Goal: Task Accomplishment & Management: Use online tool/utility

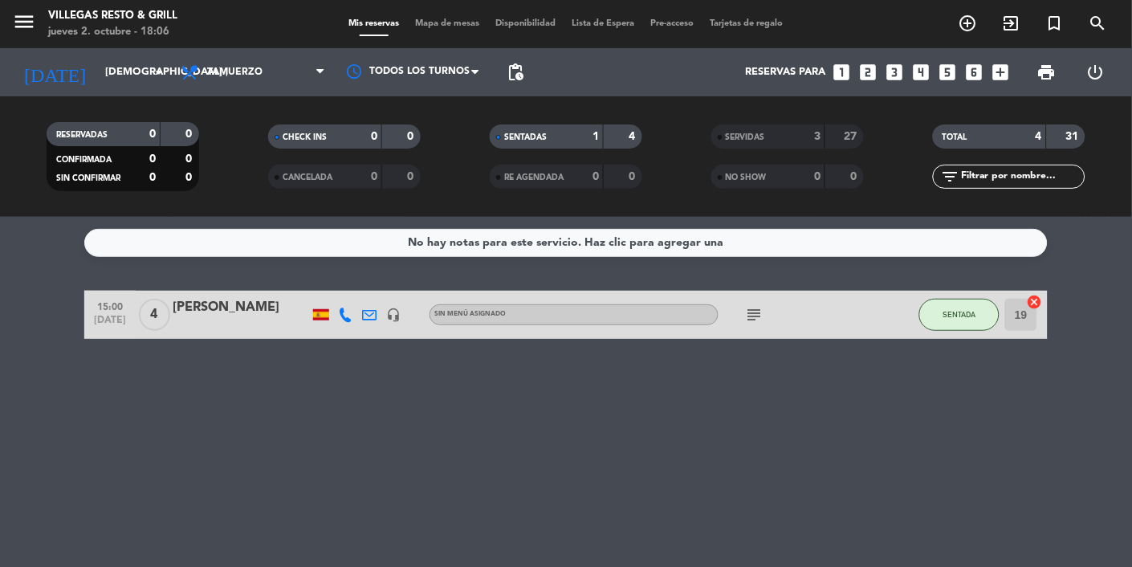
click at [137, 68] on input "[DEMOGRAPHIC_DATA] [DATE]" at bounding box center [166, 72] width 138 height 29
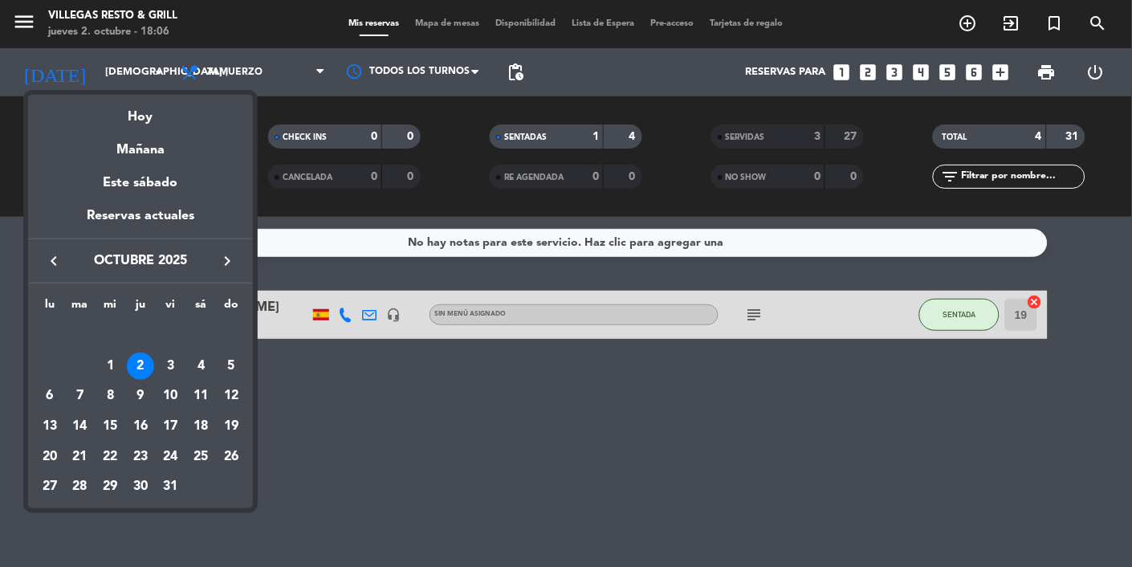
click at [826, 476] on div at bounding box center [566, 283] width 1132 height 567
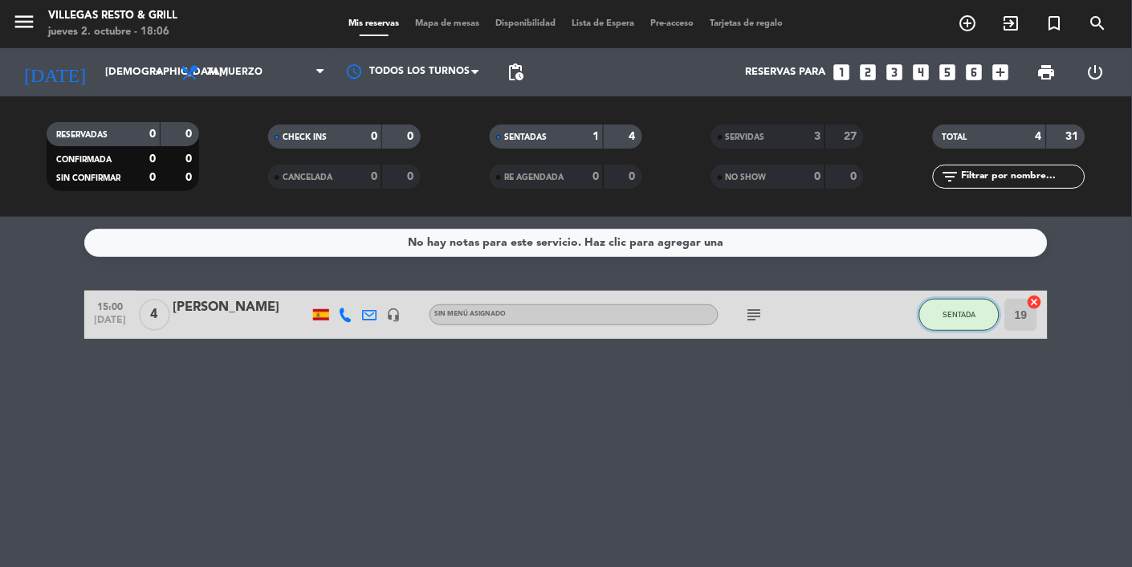
click at [959, 312] on span "SENTADA" at bounding box center [959, 314] width 33 height 9
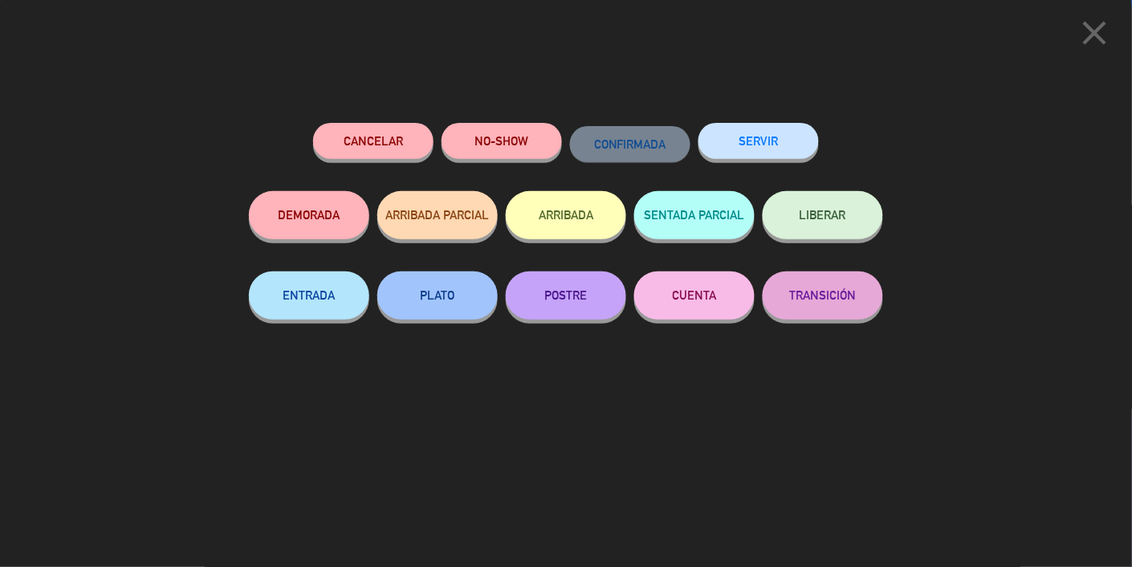
click at [740, 135] on button "SERVIR" at bounding box center [758, 141] width 120 height 36
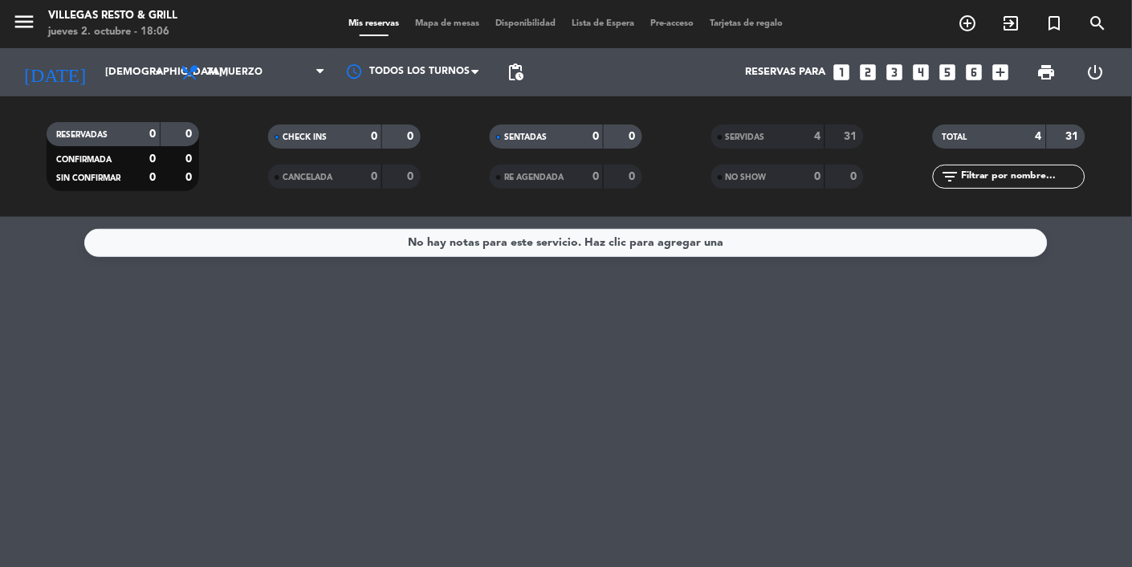
click at [112, 79] on input "[DEMOGRAPHIC_DATA] [DATE]" at bounding box center [166, 72] width 138 height 29
click at [144, 76] on input "[DEMOGRAPHIC_DATA] [DATE]" at bounding box center [166, 72] width 138 height 29
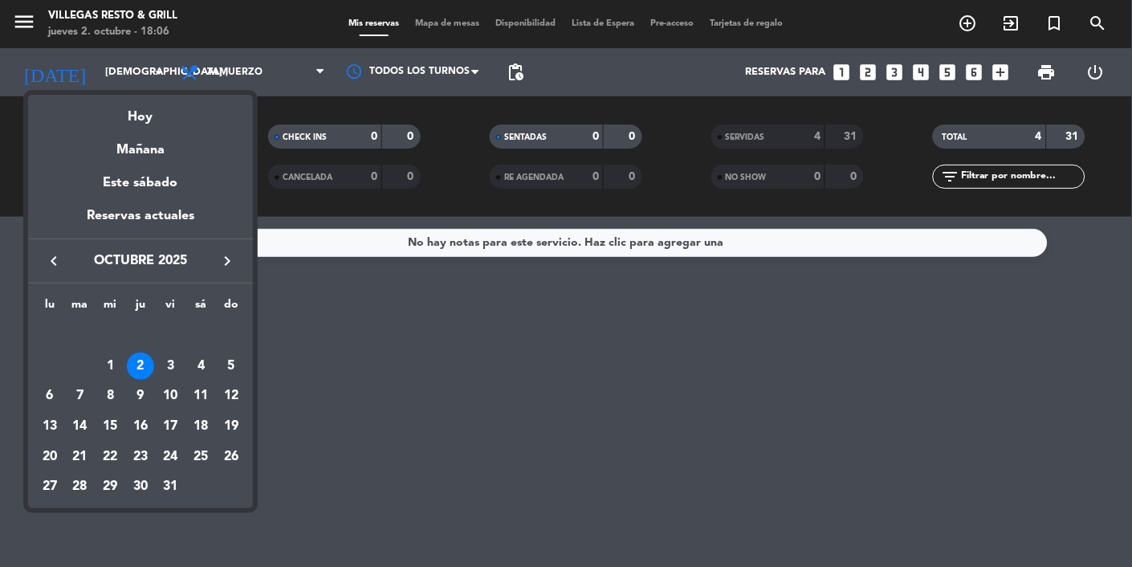
click at [157, 113] on div "Hoy" at bounding box center [140, 111] width 225 height 33
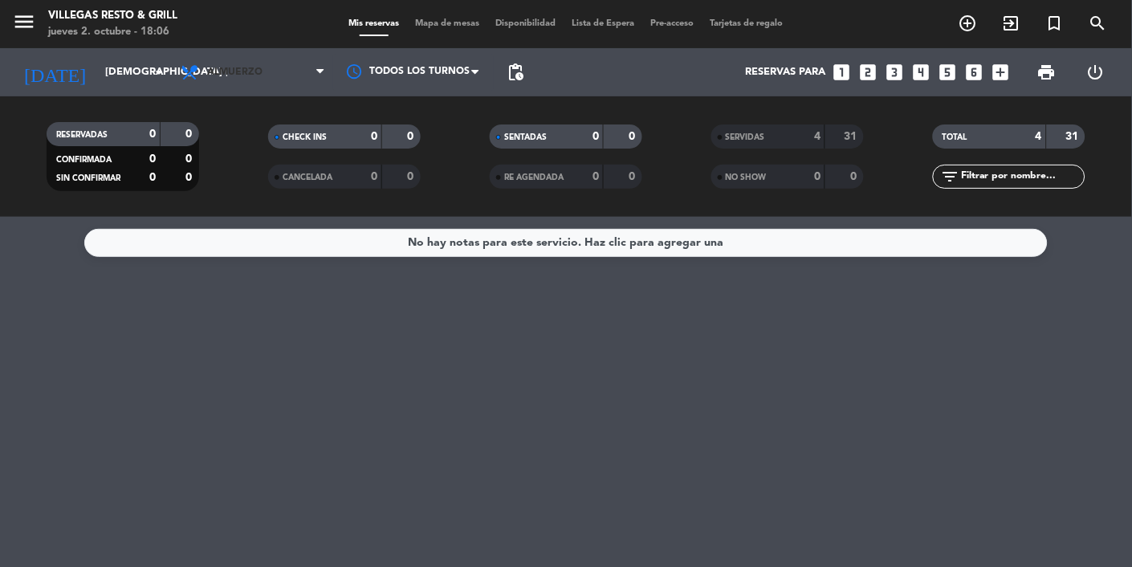
click at [234, 63] on span "Almuerzo" at bounding box center [253, 72] width 161 height 35
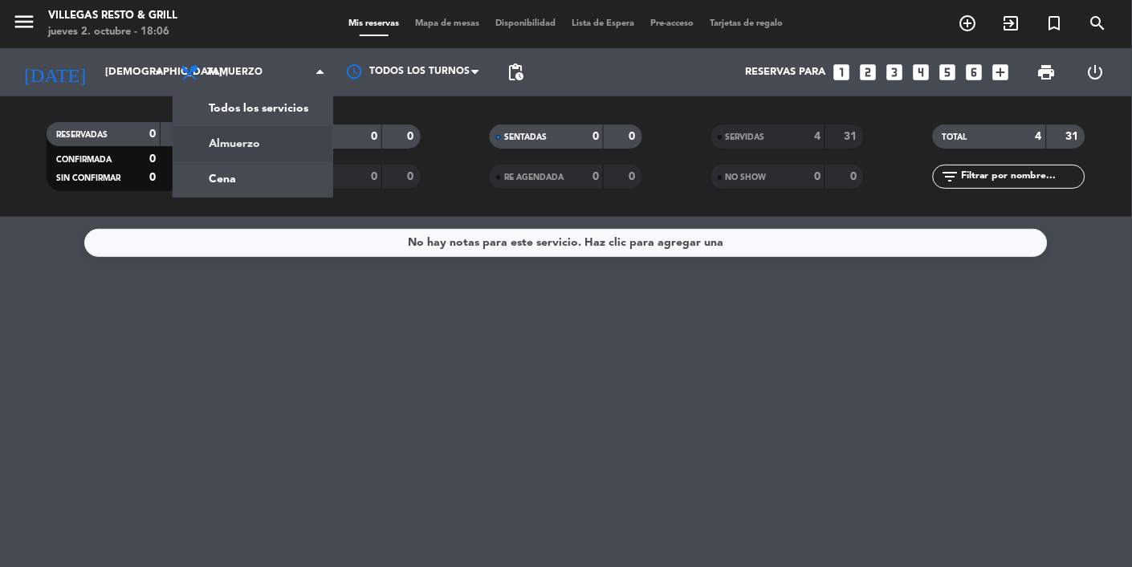
click at [226, 64] on span "Almuerzo" at bounding box center [253, 72] width 161 height 35
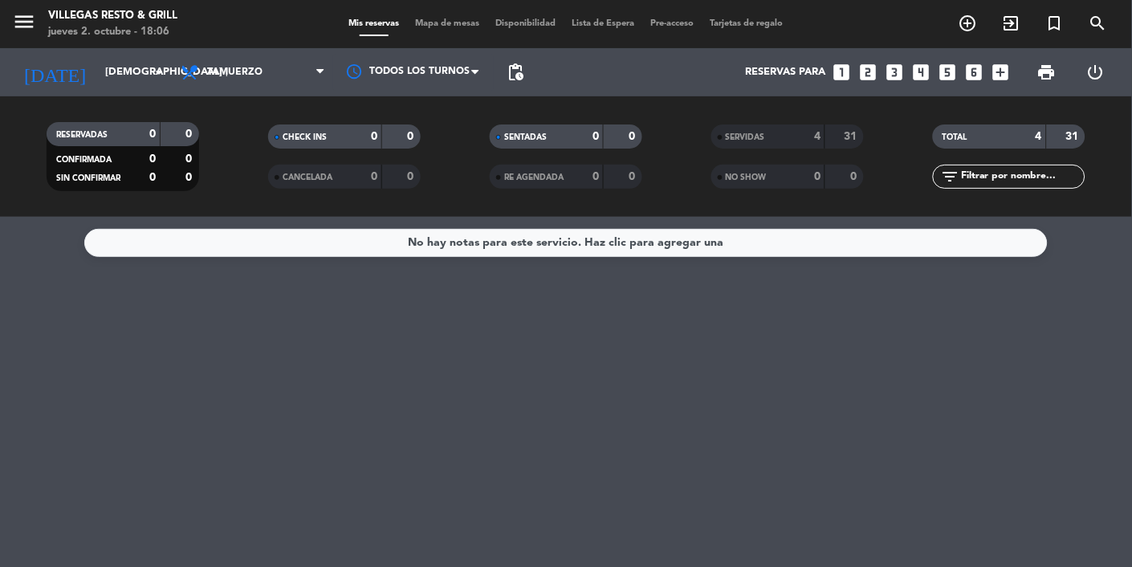
click at [224, 67] on span "Almuerzo" at bounding box center [234, 72] width 55 height 11
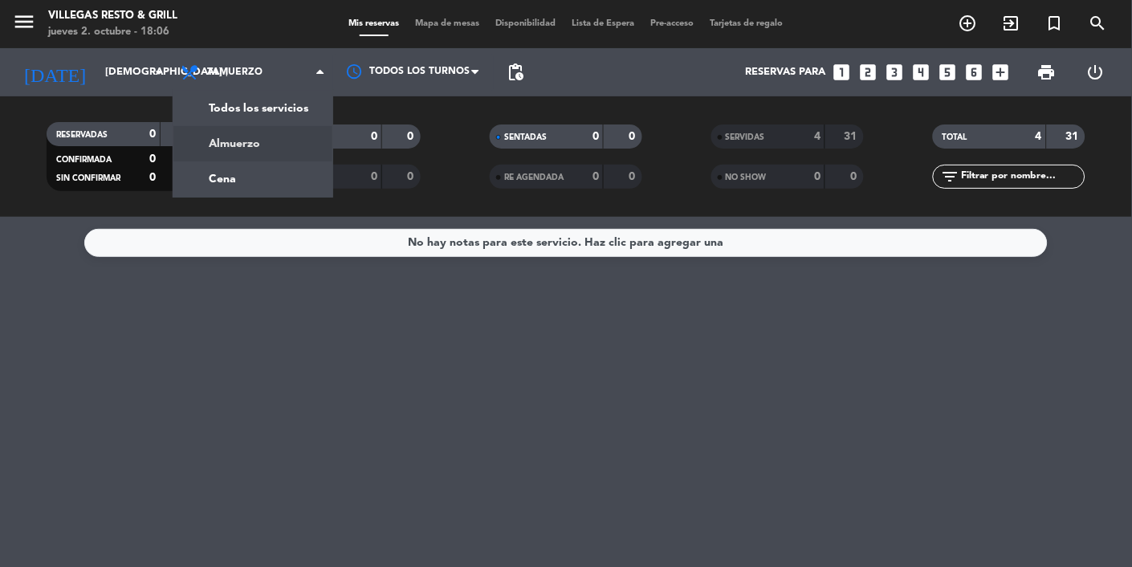
click at [210, 185] on div "menu Villegas Resto & Grill jueves 2. octubre - 18:06 Mis reservas Mapa de mesa…" at bounding box center [566, 108] width 1132 height 217
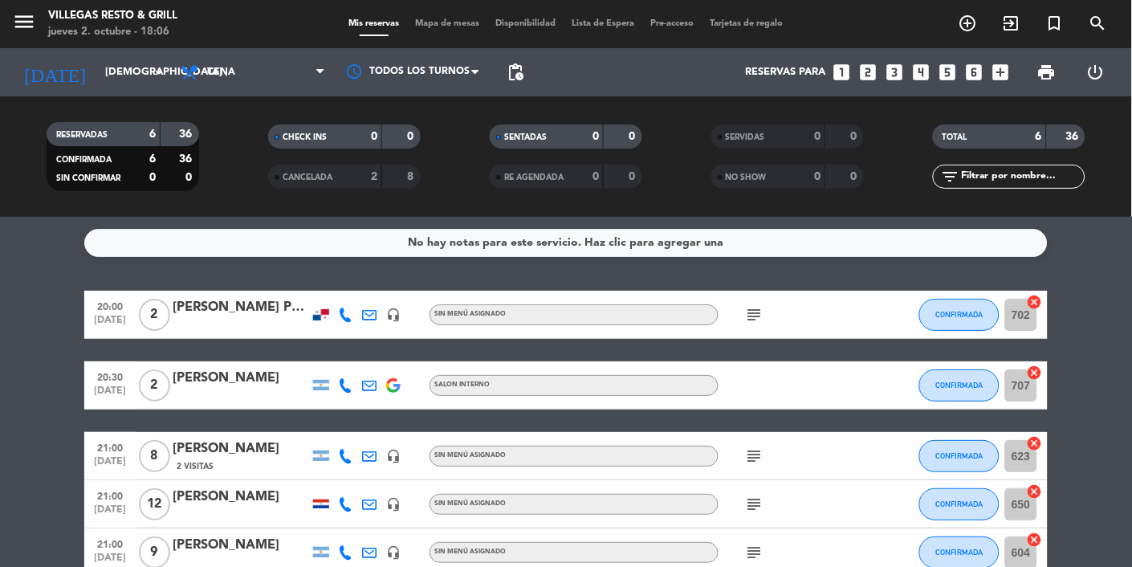
click at [759, 316] on icon "subject" at bounding box center [754, 314] width 19 height 19
click at [763, 317] on icon "subject" at bounding box center [754, 314] width 19 height 19
click at [755, 315] on icon "subject" at bounding box center [754, 314] width 19 height 19
click at [757, 316] on icon "subject" at bounding box center [754, 314] width 19 height 19
click at [754, 323] on icon "subject" at bounding box center [754, 314] width 19 height 19
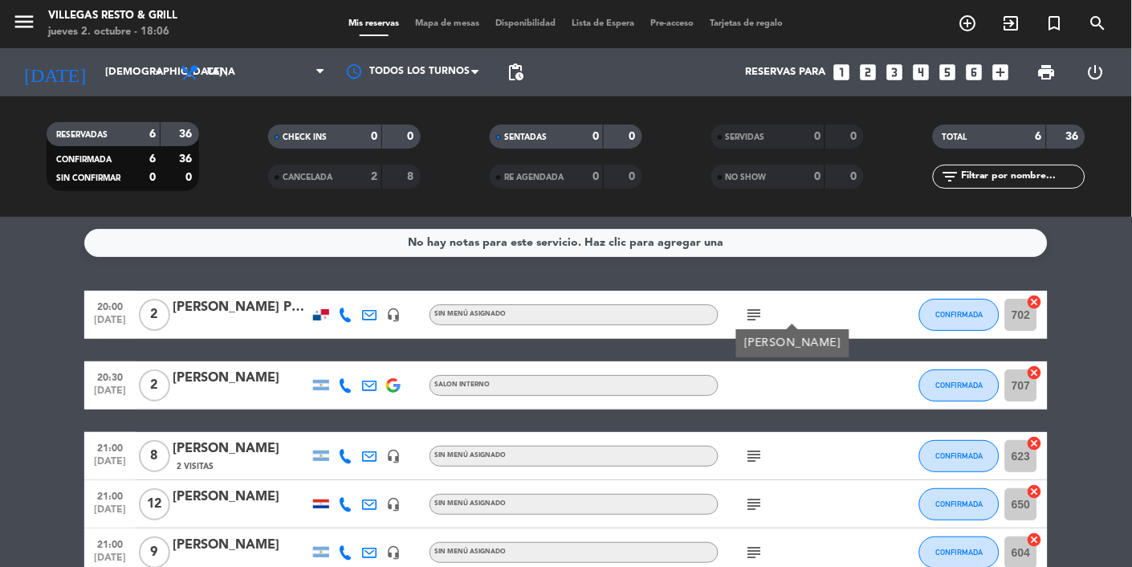
scroll to position [38, 0]
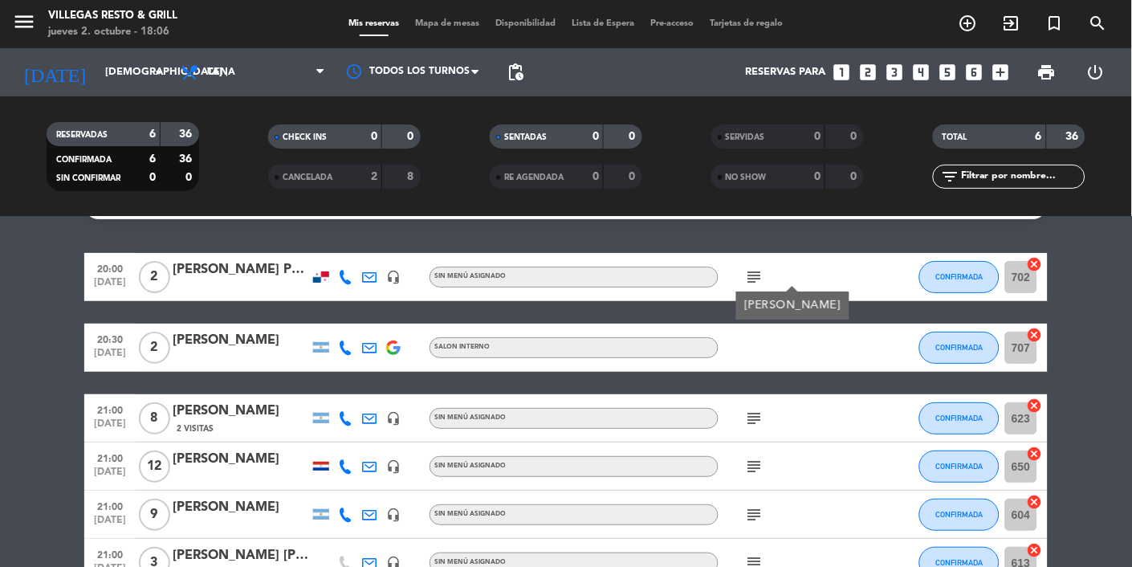
click at [220, 348] on div "[PERSON_NAME]" at bounding box center [241, 340] width 136 height 21
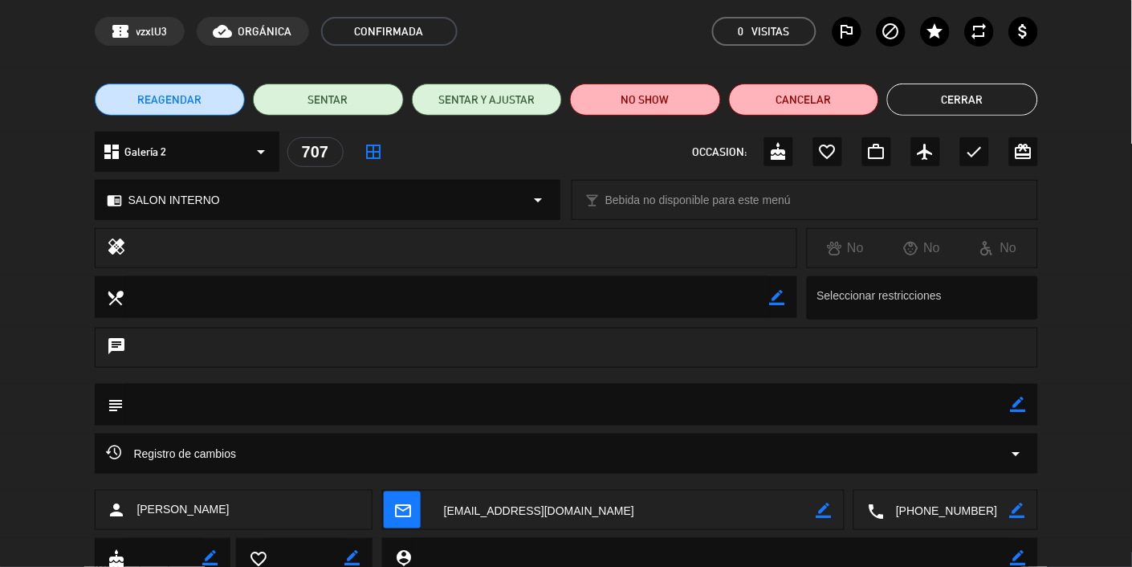
scroll to position [29, 0]
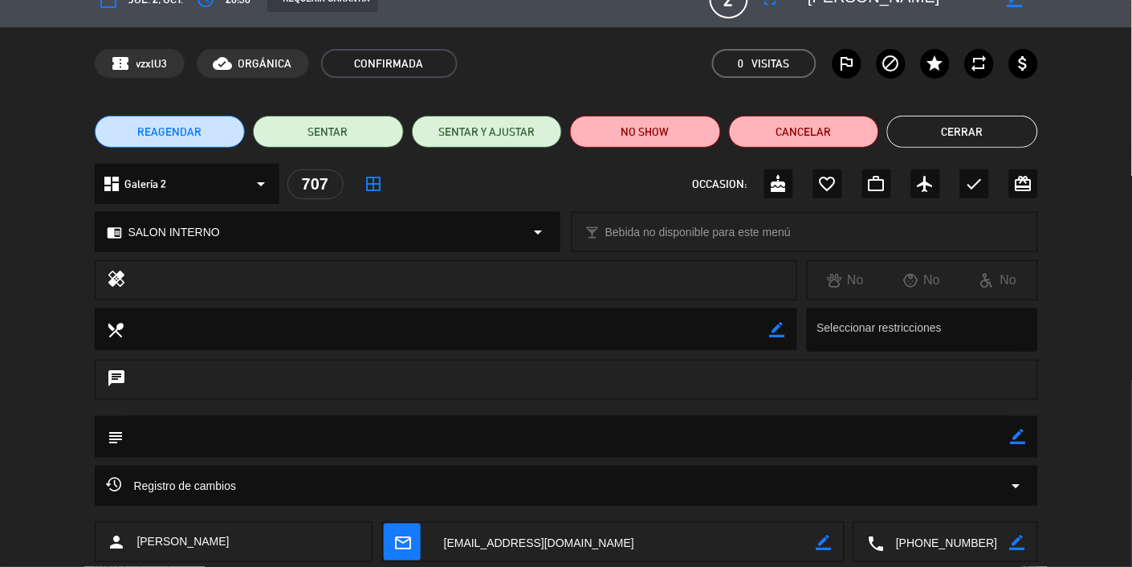
click at [992, 128] on button "Cerrar" at bounding box center [962, 132] width 151 height 32
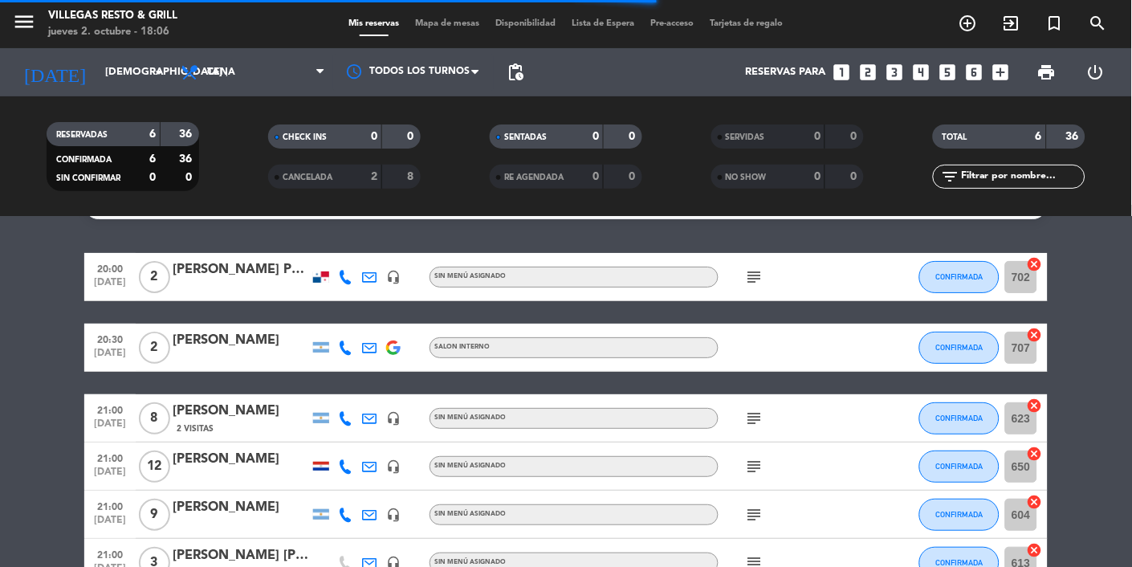
click at [745, 425] on icon "subject" at bounding box center [754, 418] width 19 height 19
click at [753, 566] on icon "subject" at bounding box center [754, 562] width 19 height 19
click at [751, 566] on icon "subject" at bounding box center [754, 562] width 19 height 19
click at [755, 561] on icon "subject" at bounding box center [754, 562] width 19 height 19
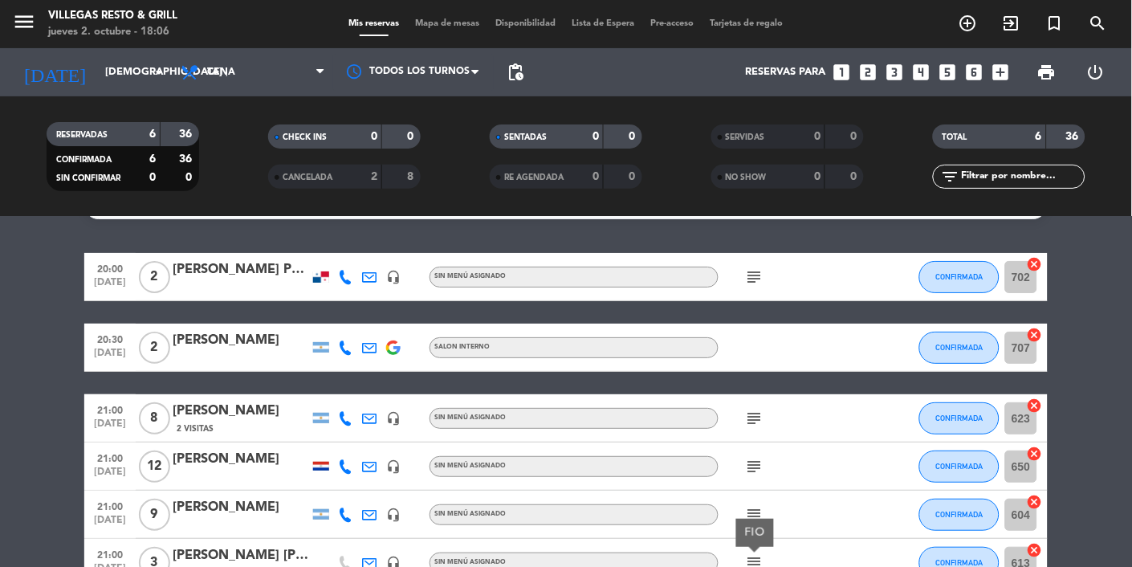
click at [754, 566] on icon "subject" at bounding box center [754, 562] width 19 height 19
click at [758, 566] on icon "subject" at bounding box center [754, 562] width 19 height 19
click at [757, 566] on icon "subject" at bounding box center [754, 562] width 19 height 19
click at [755, 561] on icon "subject" at bounding box center [754, 562] width 19 height 19
click at [756, 564] on icon "subject" at bounding box center [754, 562] width 19 height 19
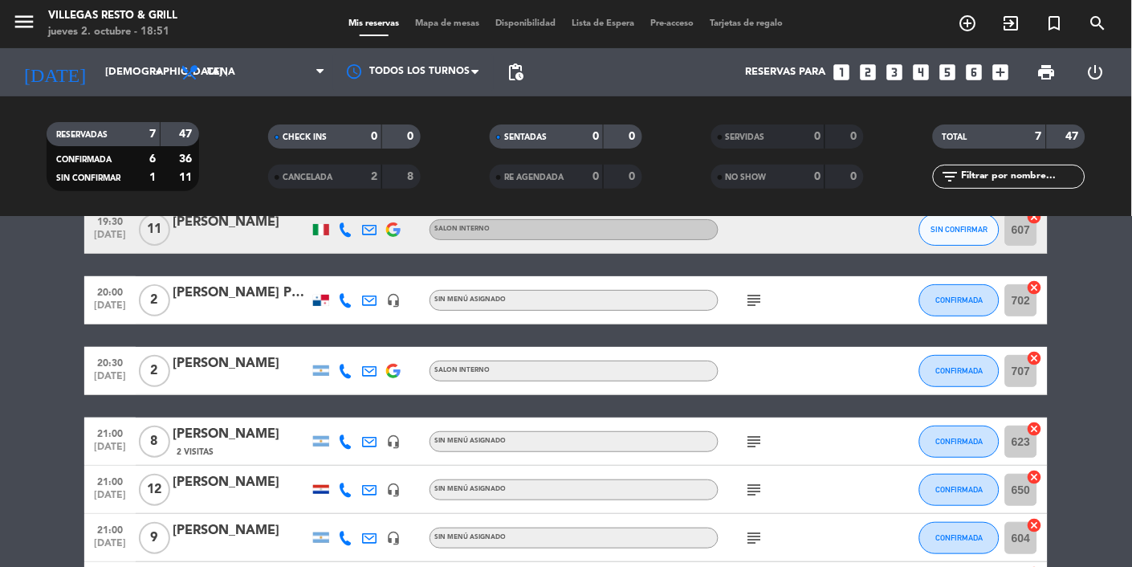
scroll to position [0, 0]
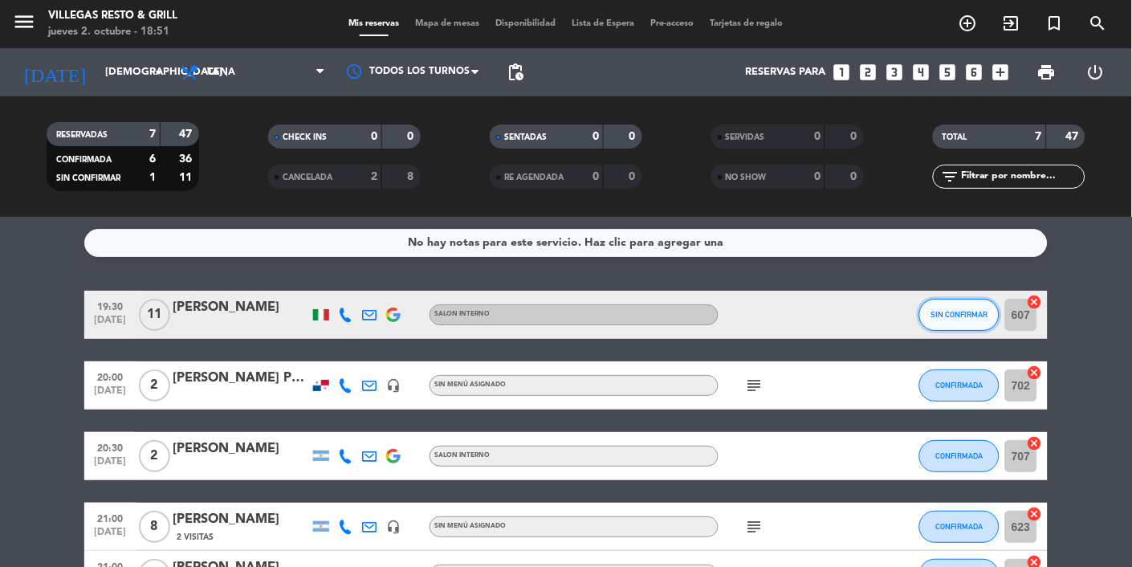
click at [944, 325] on button "SIN CONFIRMAR" at bounding box center [959, 315] width 80 height 32
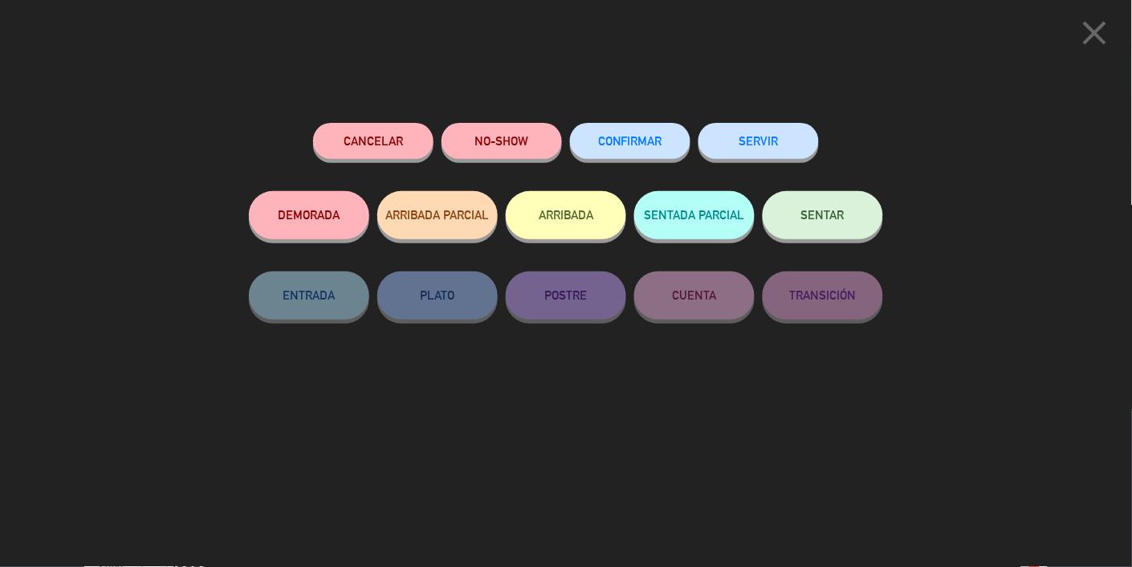
click at [626, 142] on span "CONFIRMAR" at bounding box center [630, 141] width 64 height 14
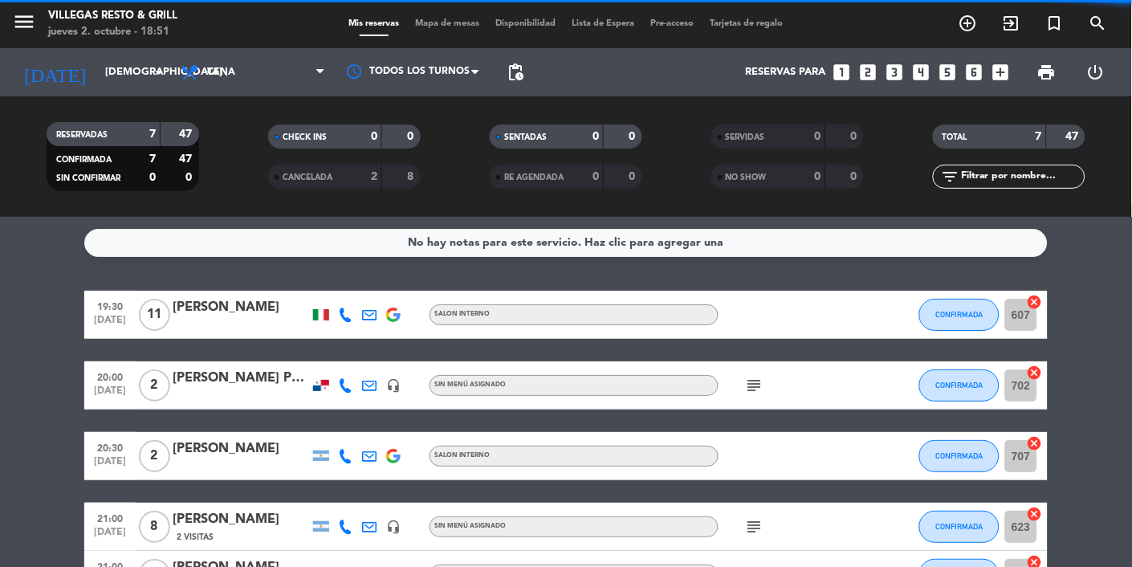
click at [0, 0] on div at bounding box center [0, 0] width 0 height 0
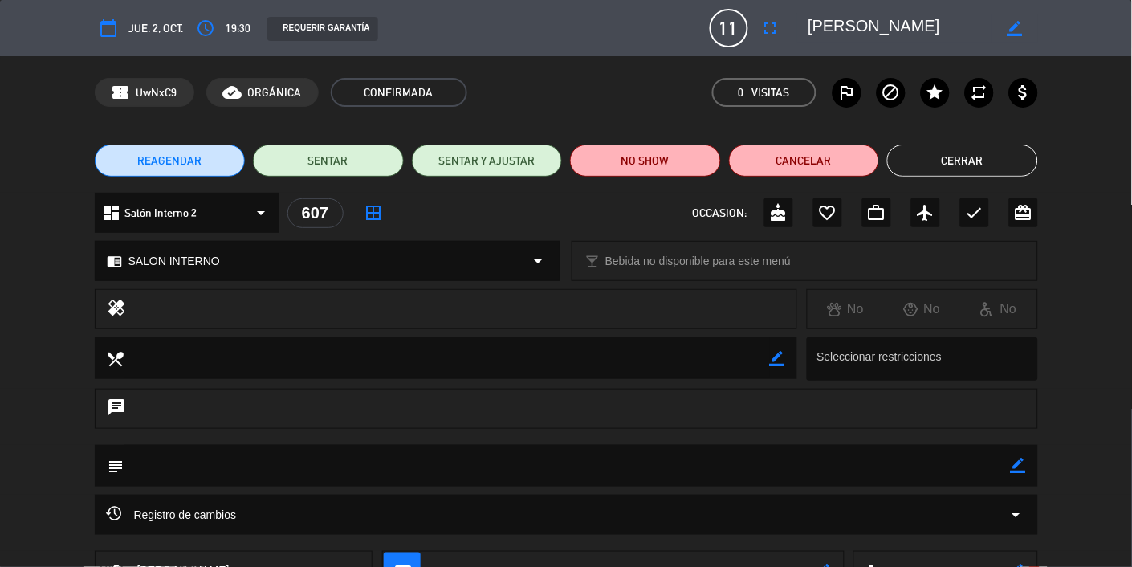
click at [945, 165] on button "Cerrar" at bounding box center [962, 161] width 151 height 32
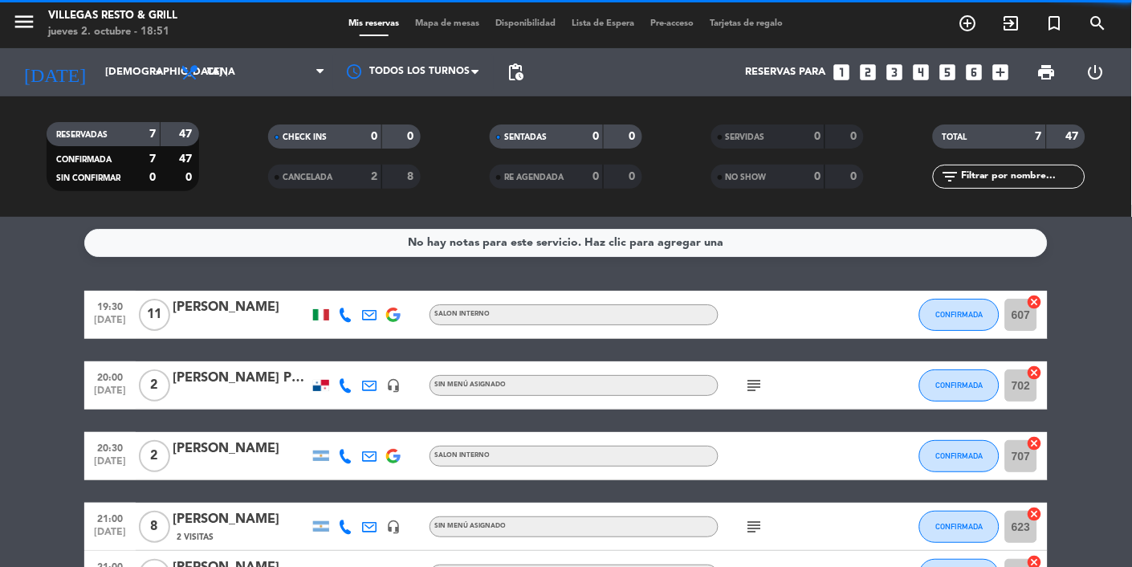
click at [324, 315] on div at bounding box center [321, 314] width 16 height 11
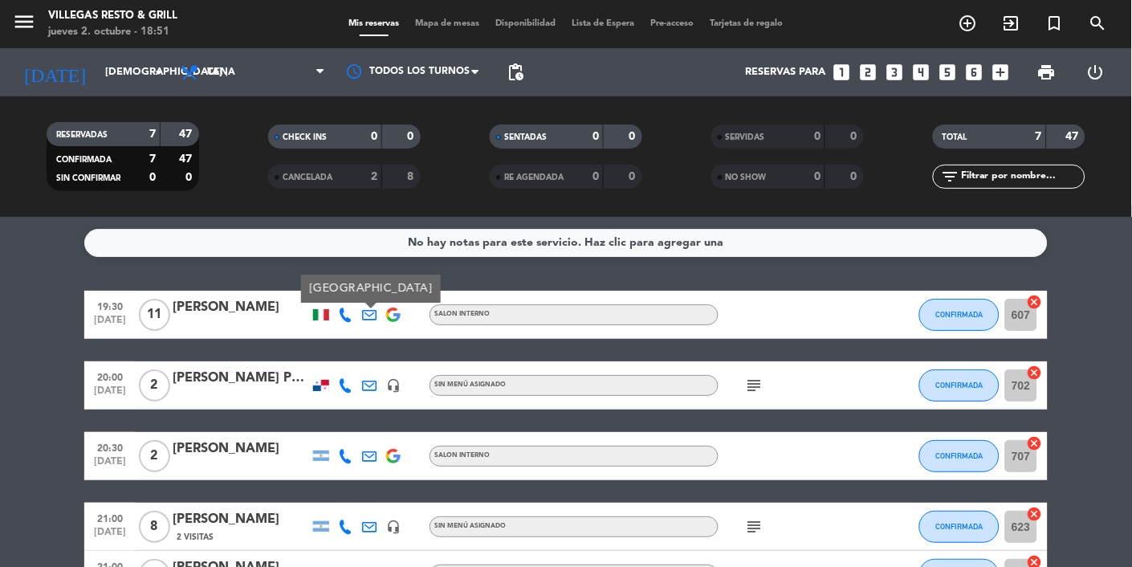
click at [297, 320] on div at bounding box center [241, 325] width 136 height 13
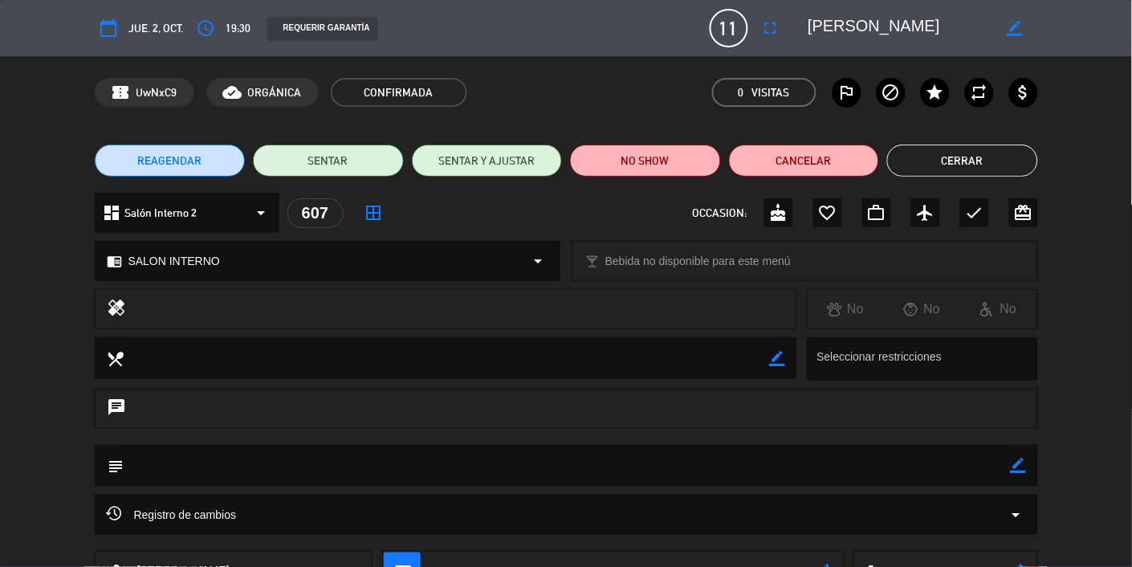
click at [975, 161] on button "Cerrar" at bounding box center [962, 161] width 151 height 32
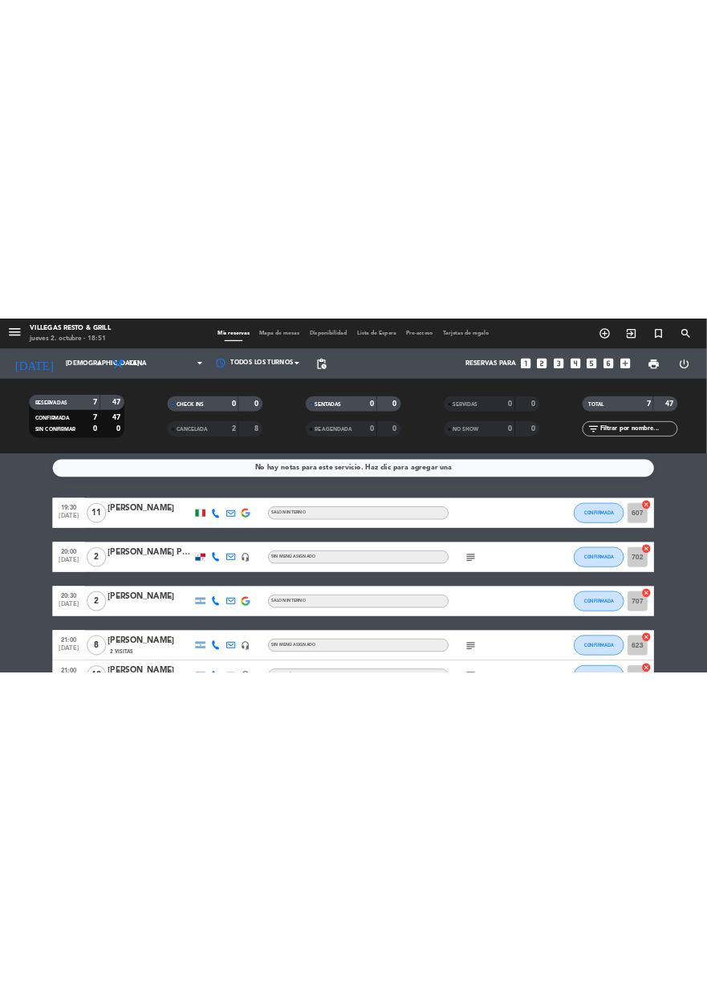
scroll to position [11, 0]
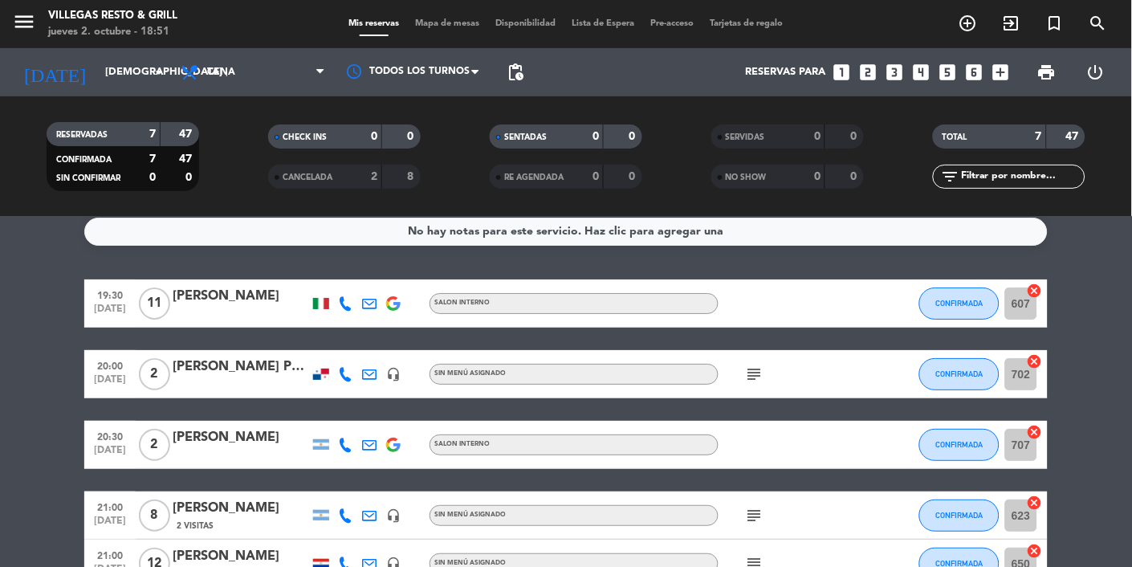
click at [758, 374] on icon "subject" at bounding box center [754, 373] width 19 height 19
click at [754, 379] on icon "subject" at bounding box center [754, 373] width 19 height 19
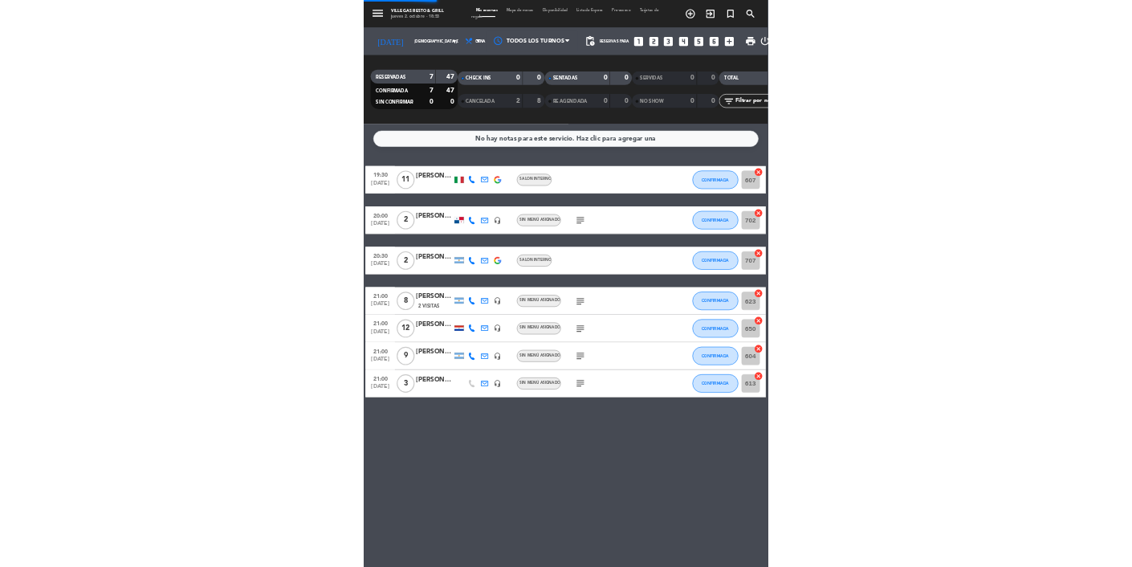
scroll to position [0, 0]
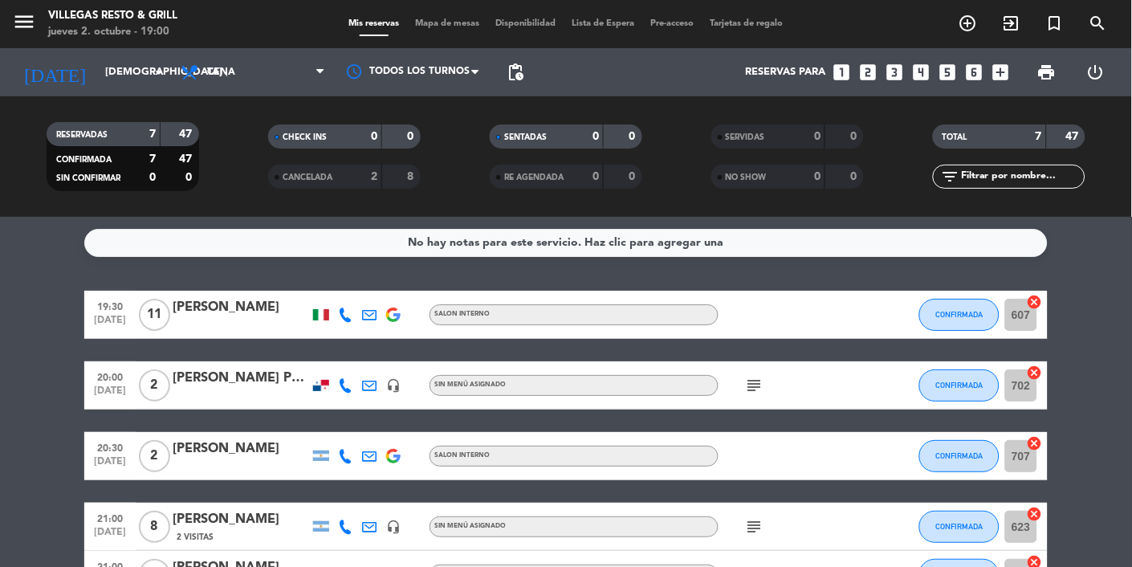
click at [435, 27] on span "Mapa de mesas" at bounding box center [448, 23] width 80 height 9
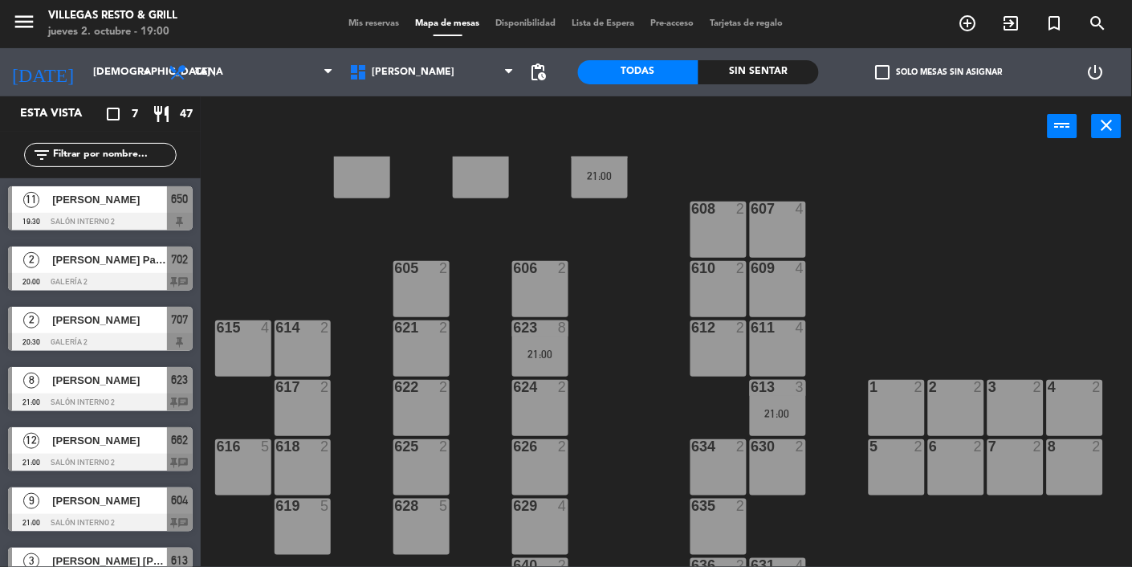
scroll to position [41, 0]
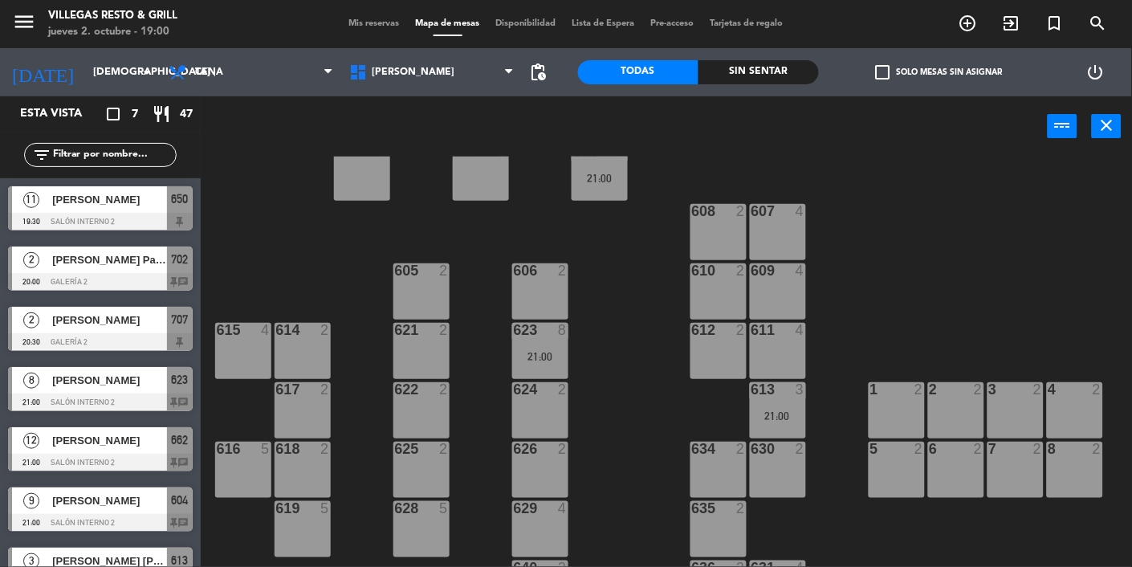
click at [624, 177] on div "21:00" at bounding box center [600, 178] width 56 height 11
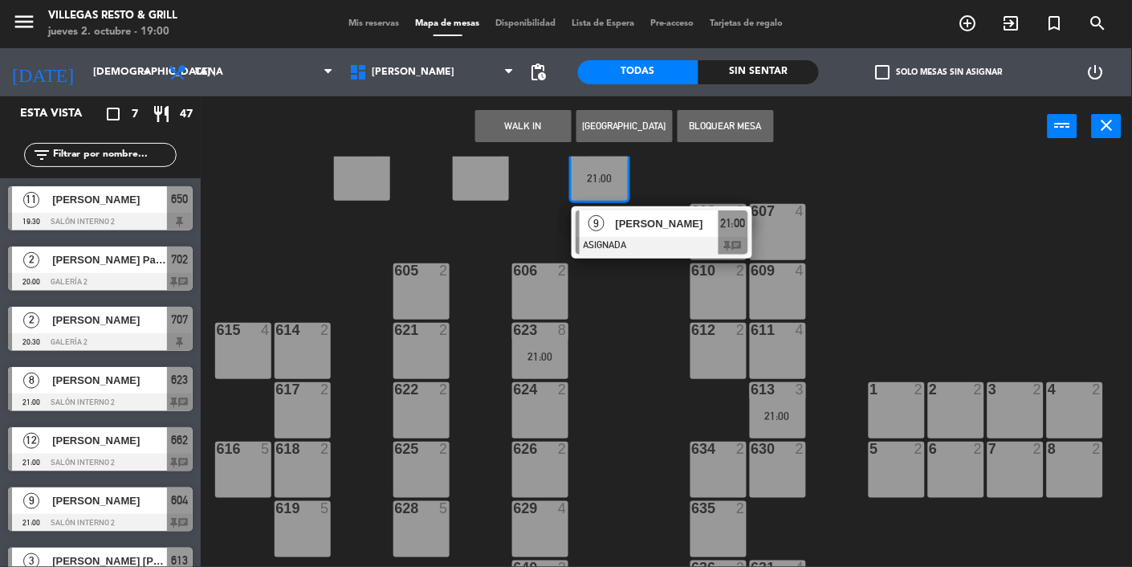
click at [252, 367] on div "615 4" at bounding box center [243, 351] width 56 height 56
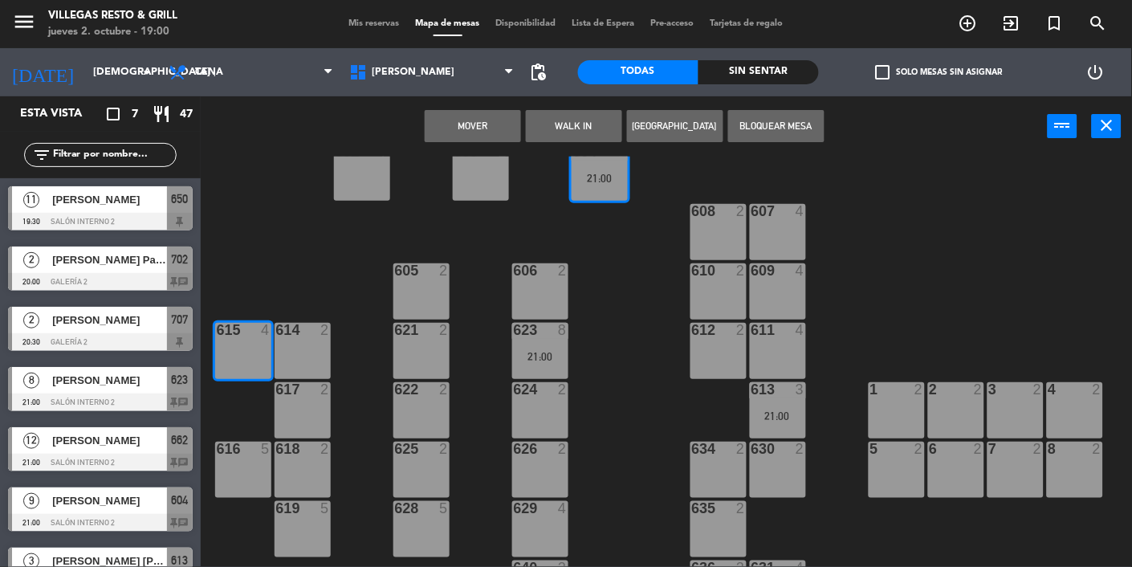
click at [495, 124] on button "Mover" at bounding box center [473, 126] width 96 height 32
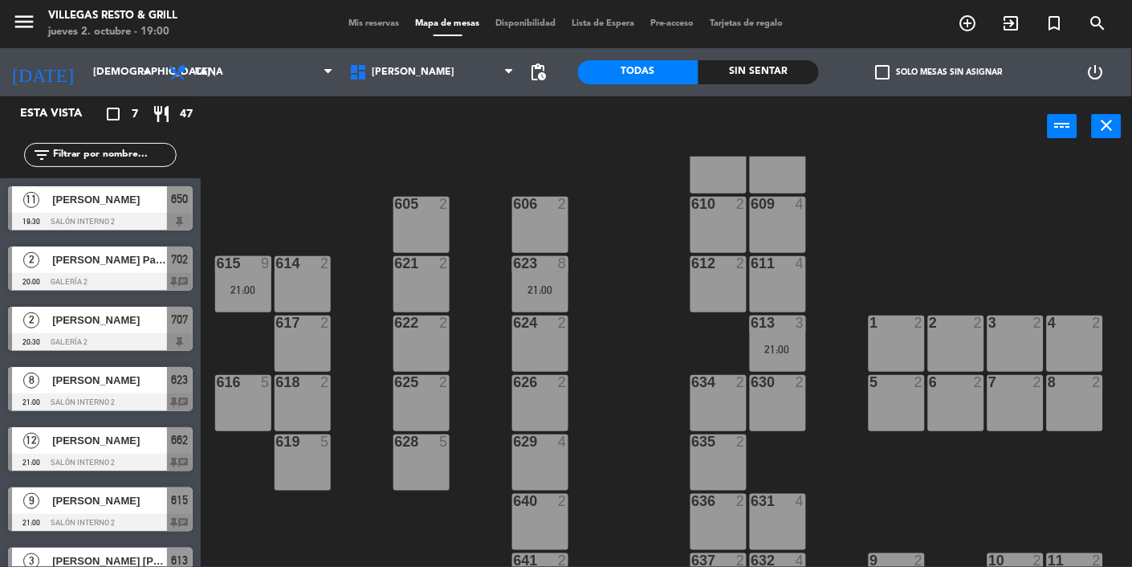
scroll to position [319, 0]
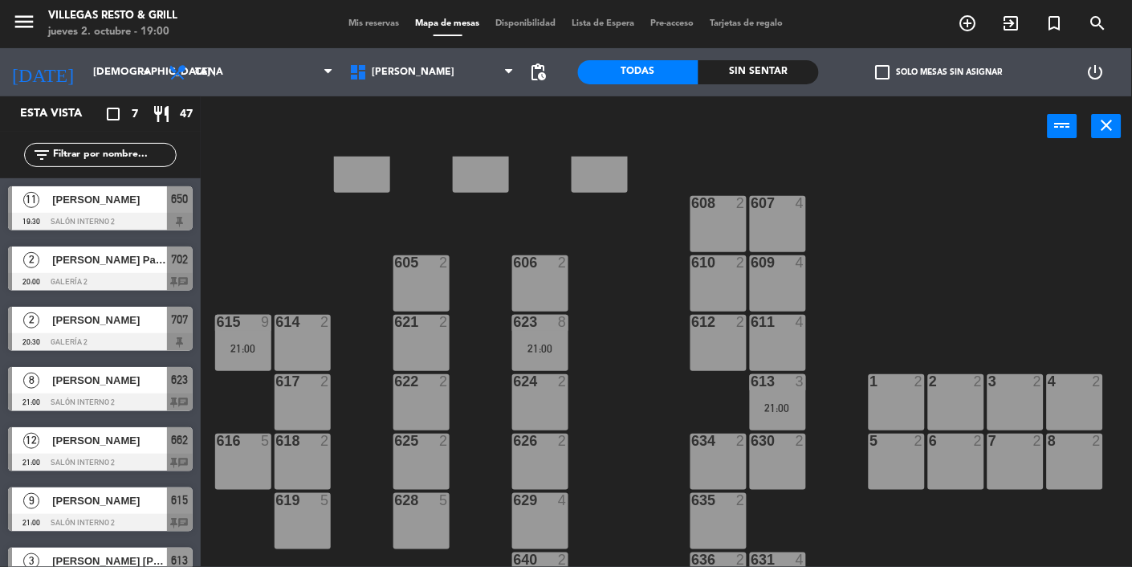
scroll to position [0, 0]
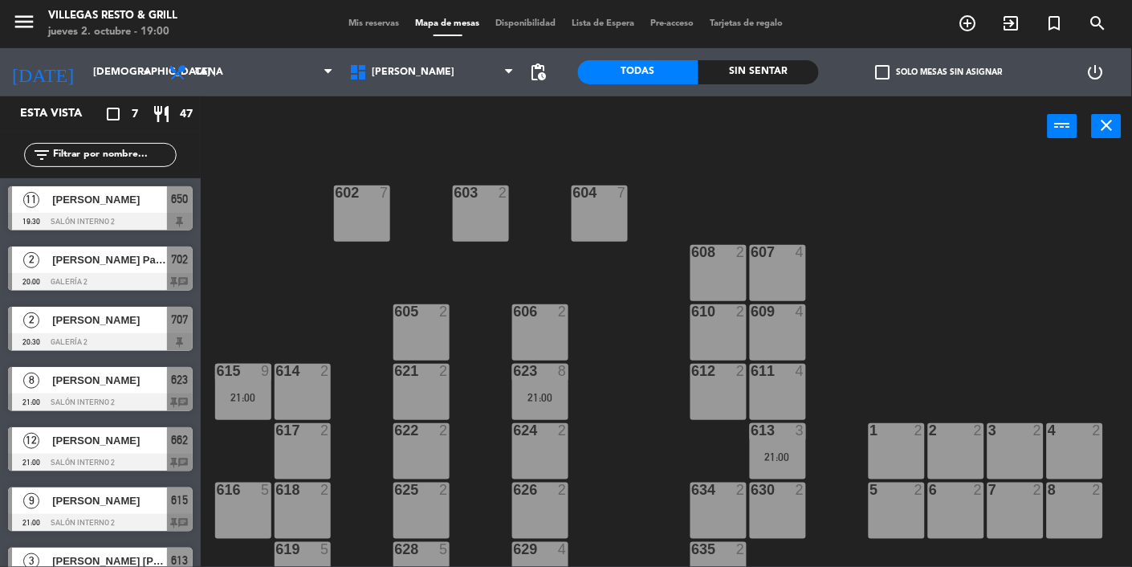
click at [127, 242] on div "2 [PERSON_NAME] Pan [PERSON_NAME] 20:00 Galería 2 702 chat" at bounding box center [100, 268] width 201 height 60
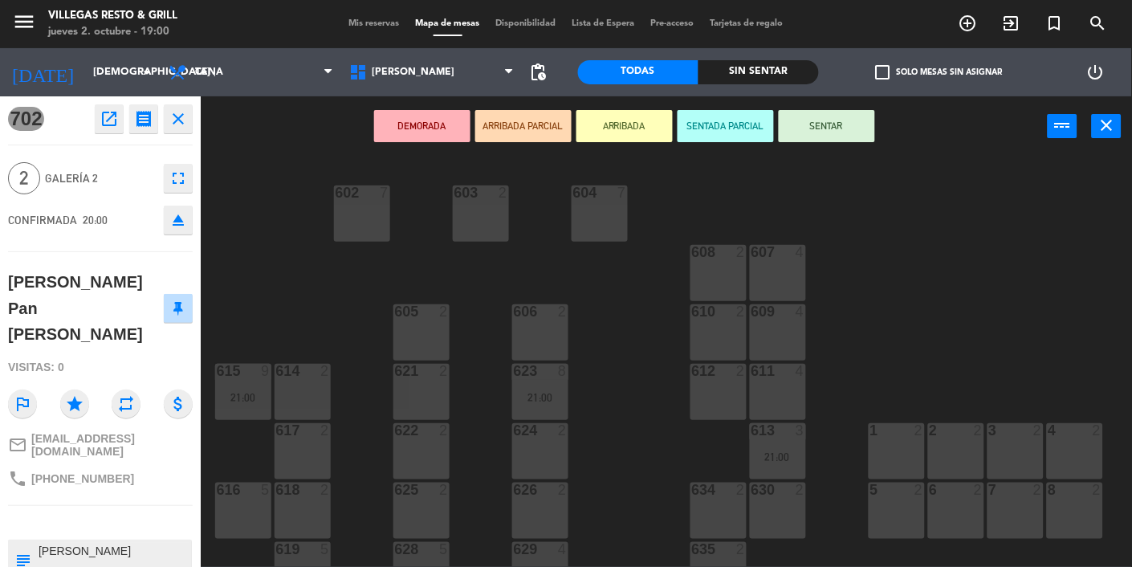
click at [597, 214] on div "604 7" at bounding box center [600, 213] width 56 height 56
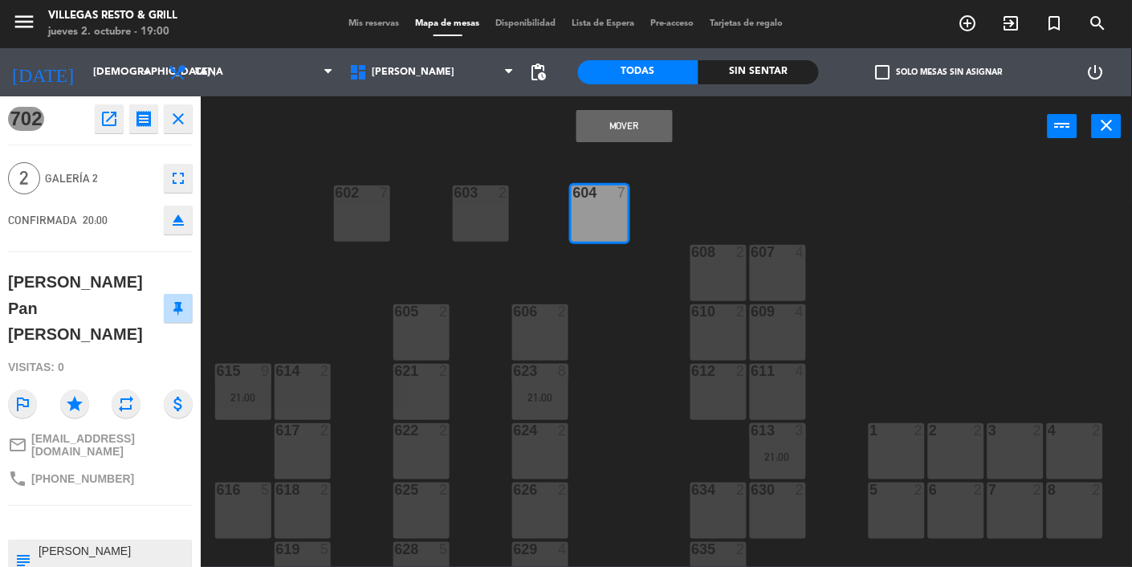
click at [633, 121] on button "Mover" at bounding box center [624, 126] width 96 height 32
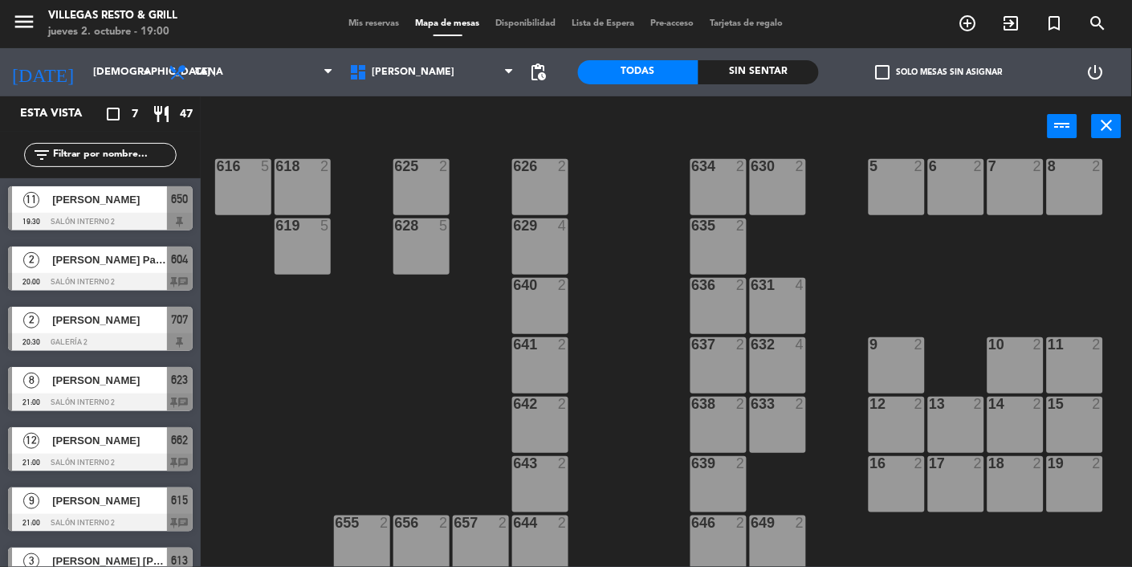
scroll to position [347, 0]
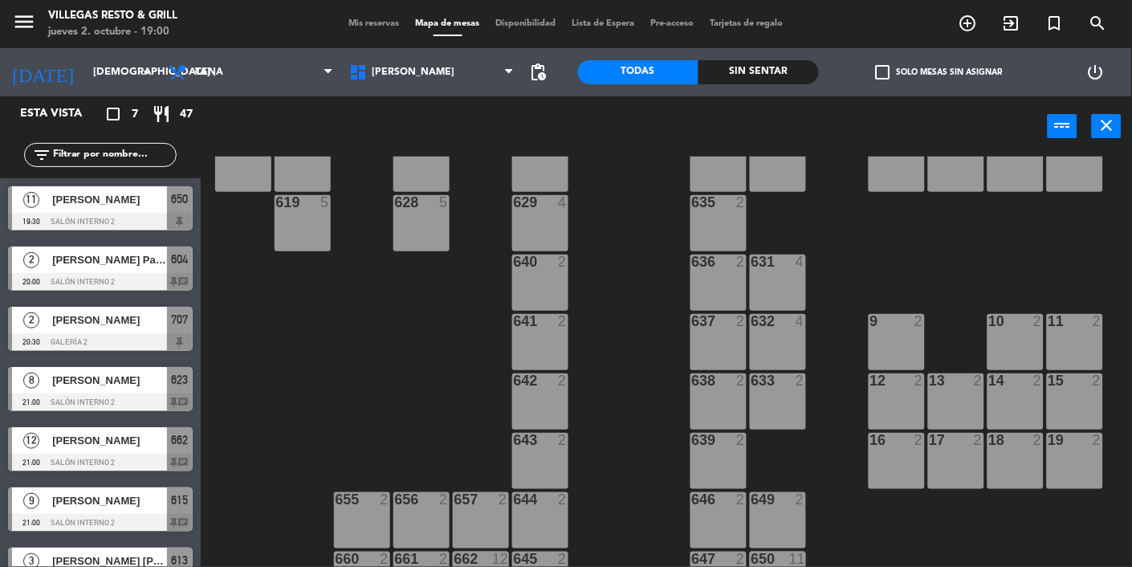
click at [629, 409] on div "602 7 603 2 604 2 20:00 608 2 607 4 605 2 606 2 610 2 609 4 621 2 623 8 21:00 6…" at bounding box center [672, 412] width 920 height 510
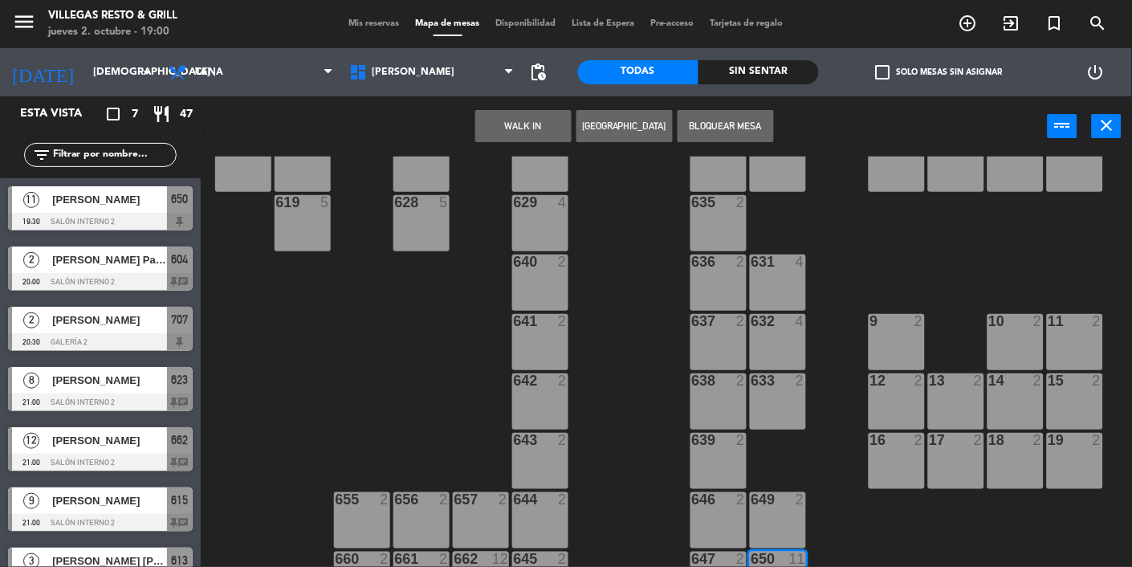
click at [532, 422] on div "642 2" at bounding box center [540, 401] width 56 height 56
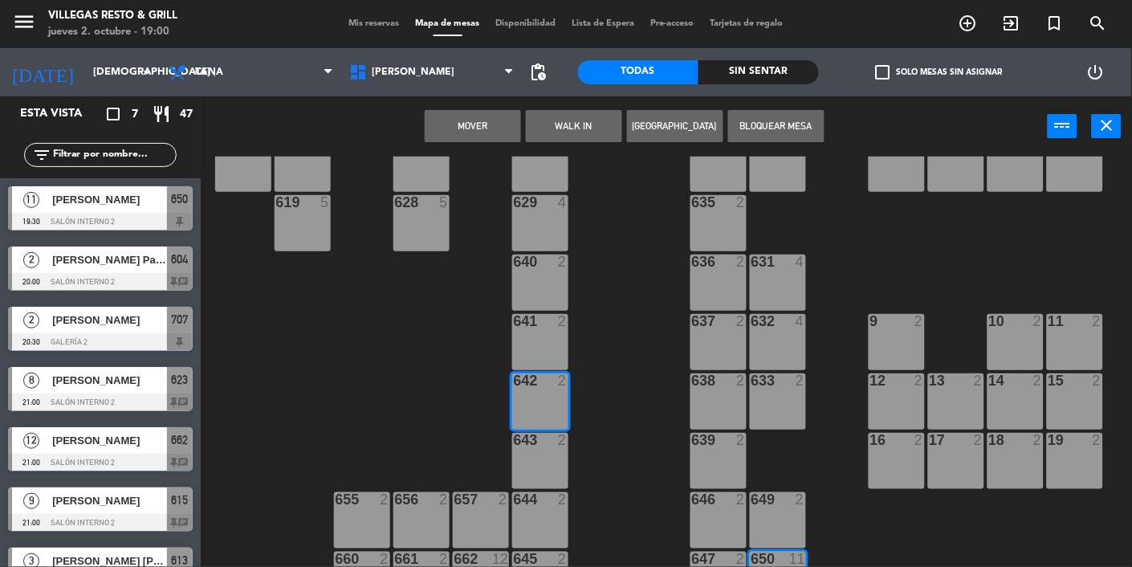
click at [506, 137] on button "Mover" at bounding box center [473, 126] width 96 height 32
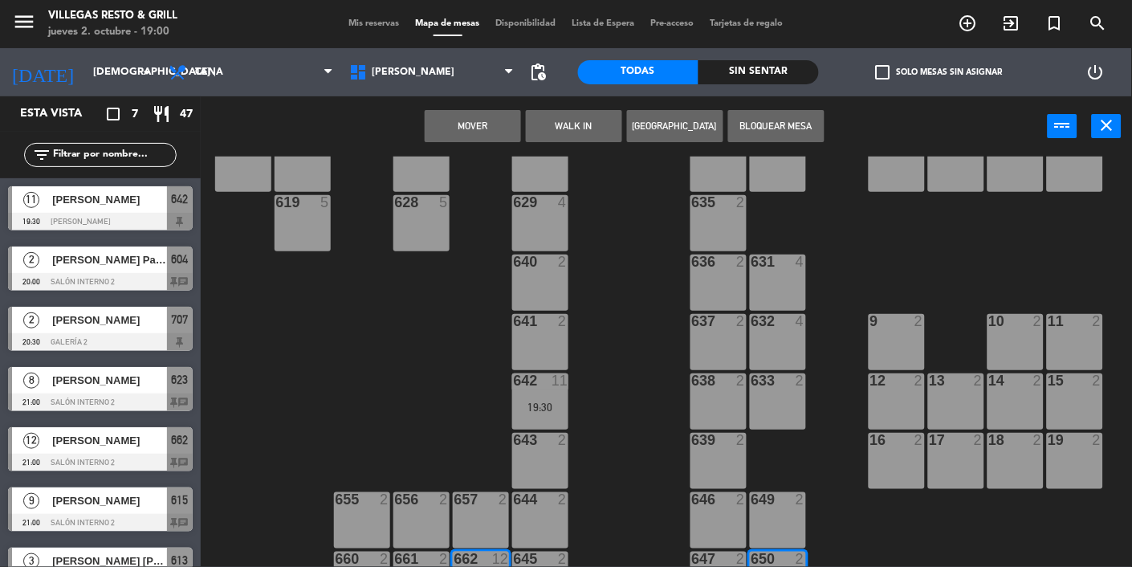
click at [530, 117] on button "WALK IN" at bounding box center [574, 126] width 96 height 32
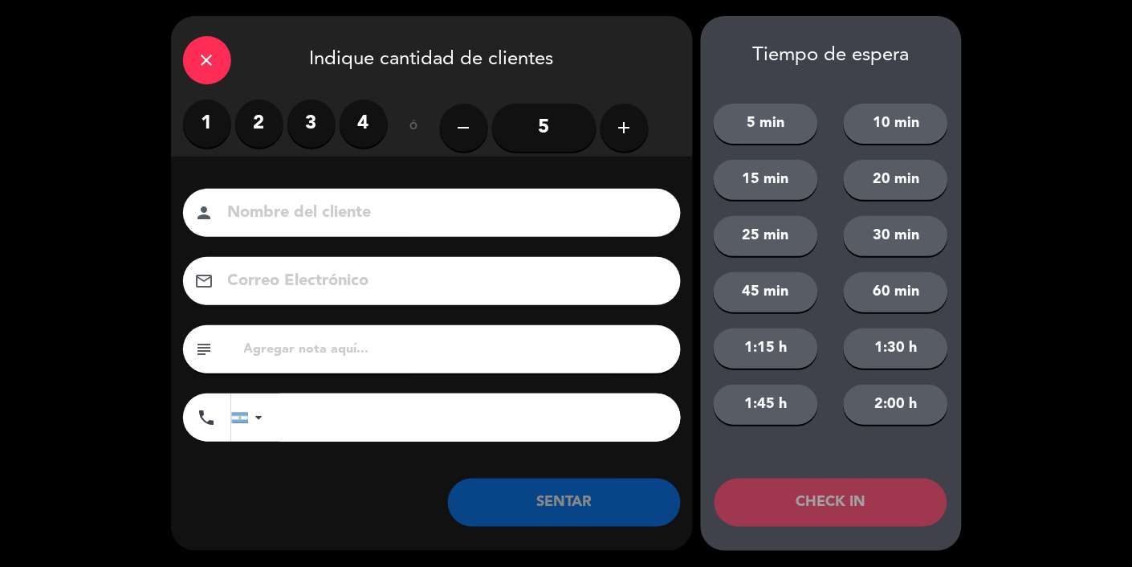
click at [213, 62] on icon "close" at bounding box center [206, 60] width 19 height 19
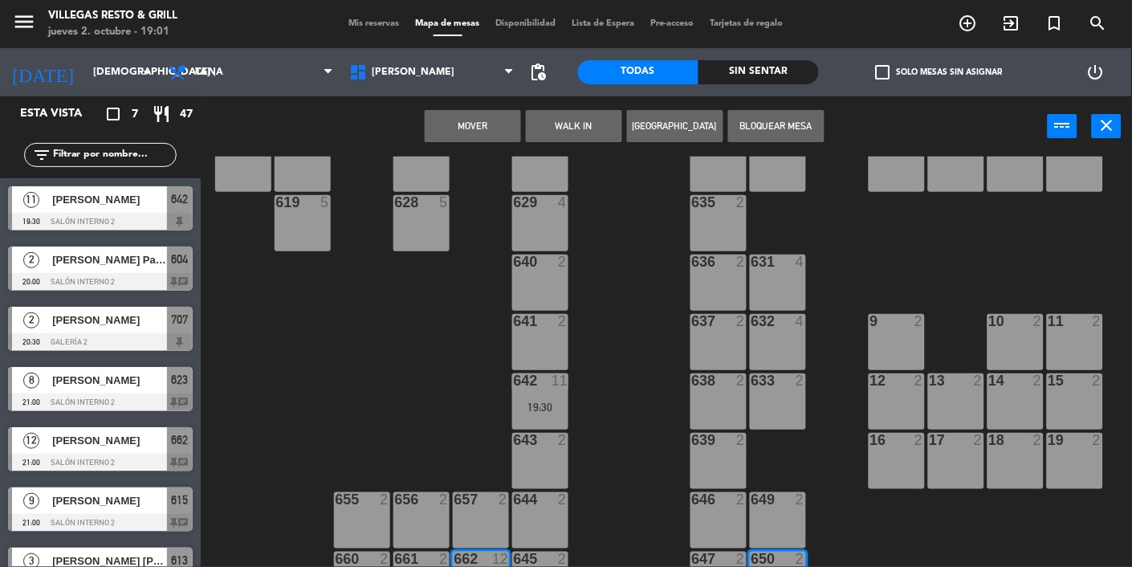
click at [492, 136] on button "Mover" at bounding box center [473, 126] width 96 height 32
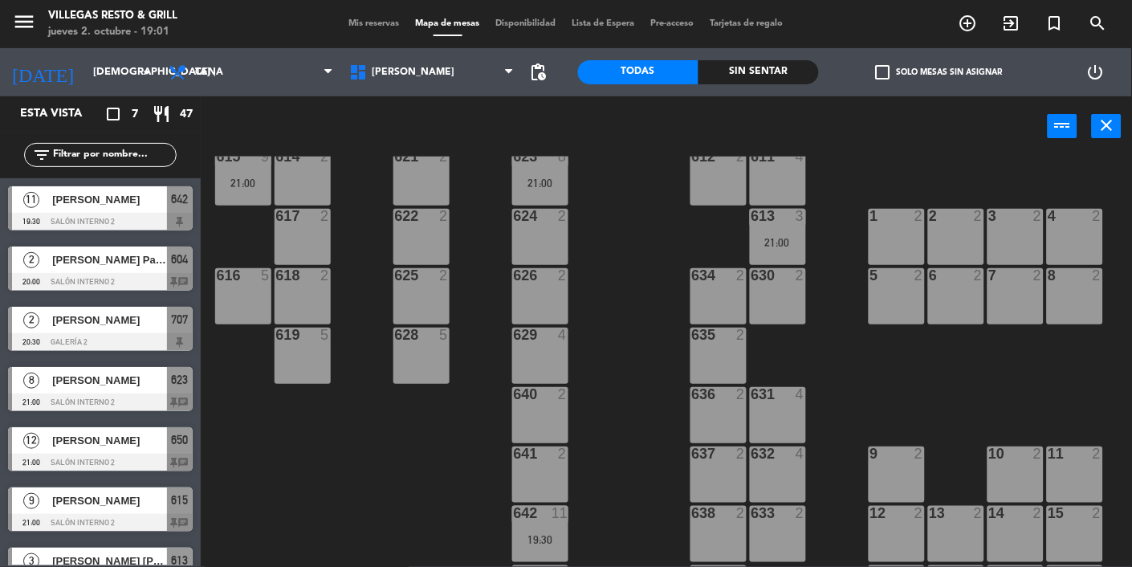
scroll to position [0, 0]
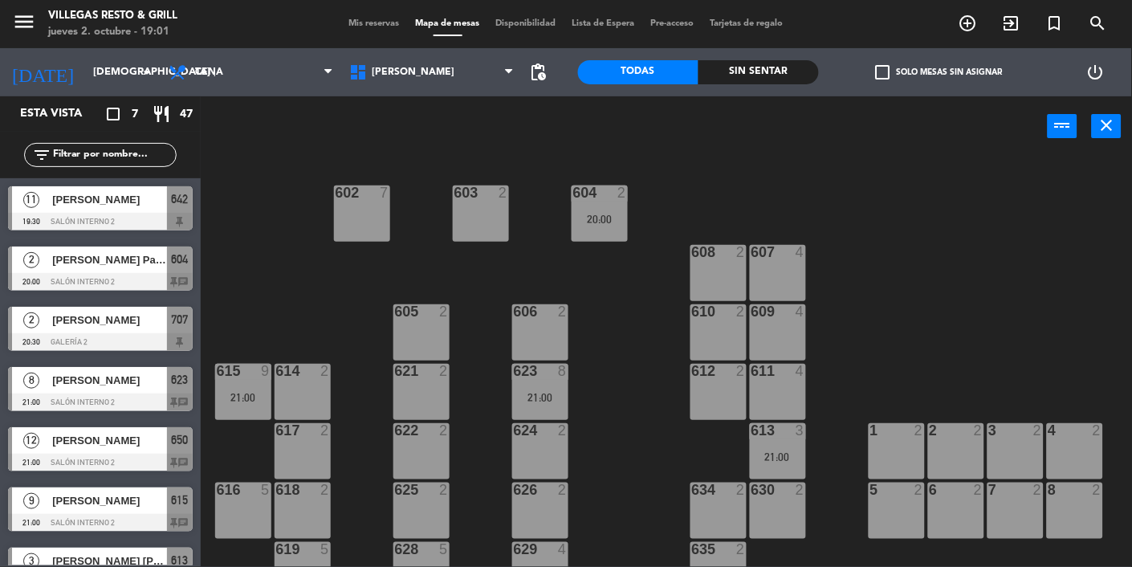
click at [149, 223] on div at bounding box center [100, 222] width 185 height 18
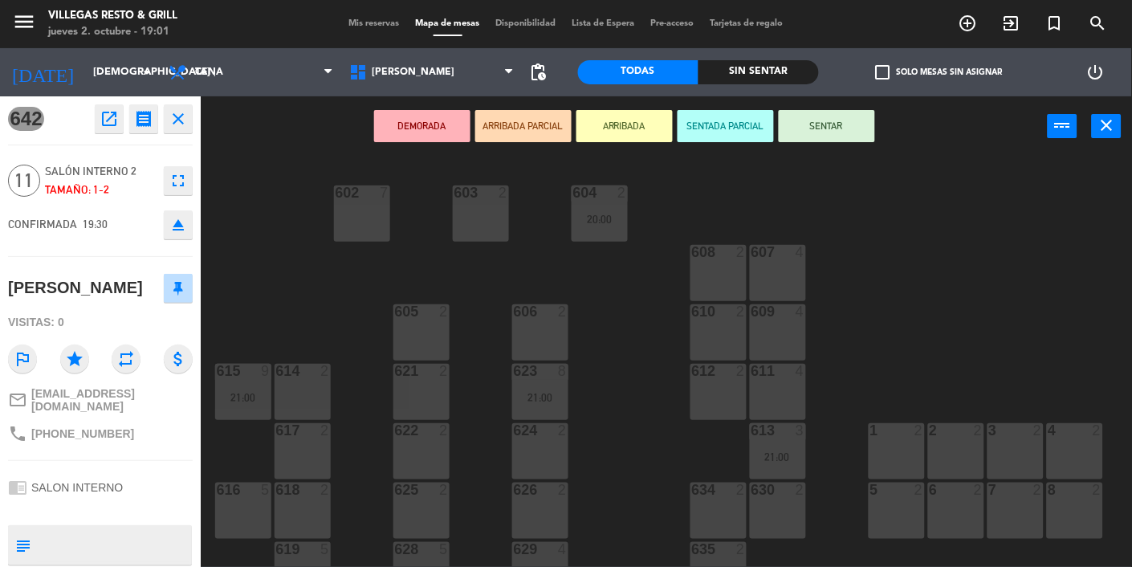
click at [492, 220] on div "603 2" at bounding box center [481, 213] width 56 height 56
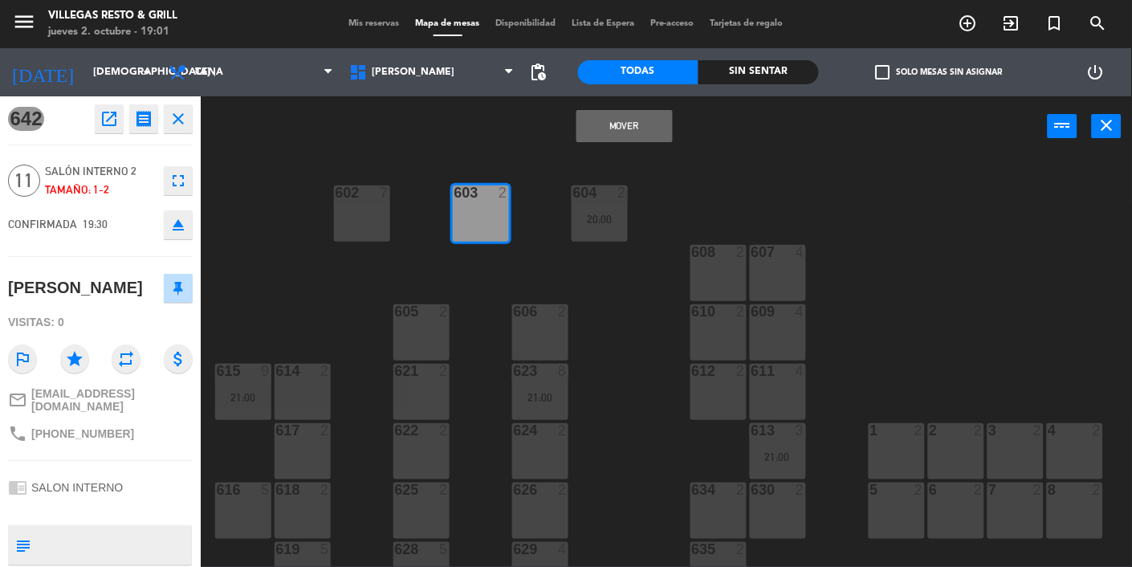
click at [617, 128] on button "Mover" at bounding box center [624, 126] width 96 height 32
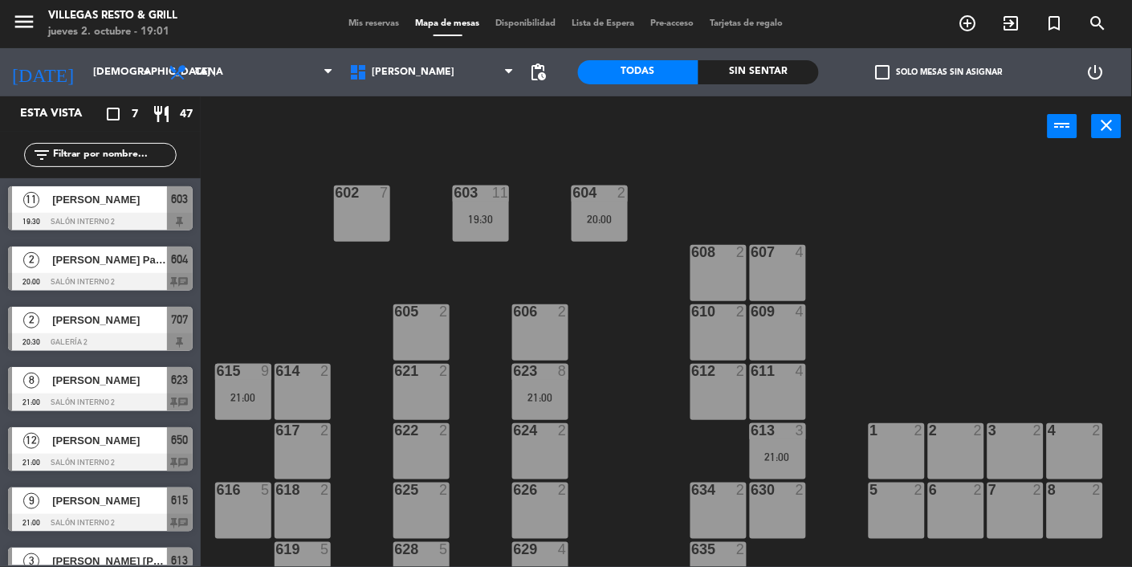
click at [598, 214] on div "20:00" at bounding box center [600, 219] width 56 height 11
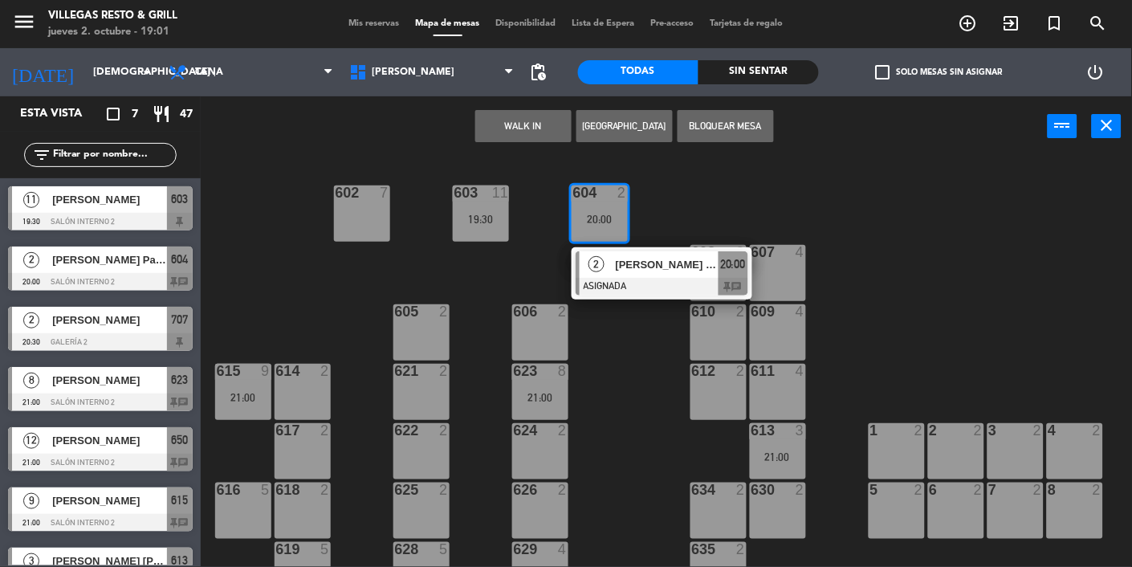
click at [429, 336] on div "605 2" at bounding box center [421, 332] width 56 height 56
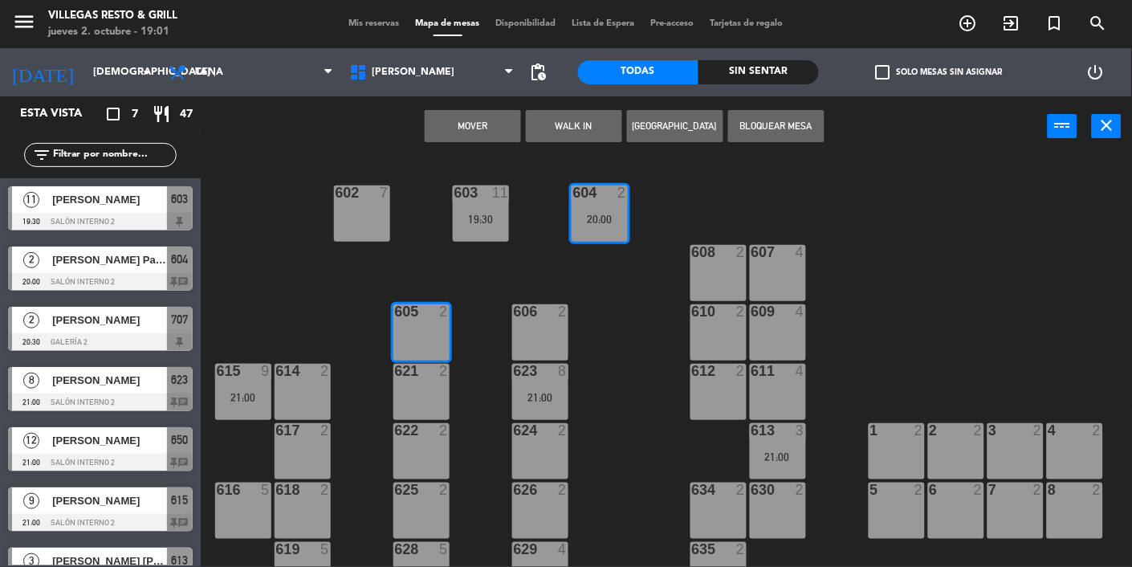
click at [501, 126] on button "Mover" at bounding box center [473, 126] width 96 height 32
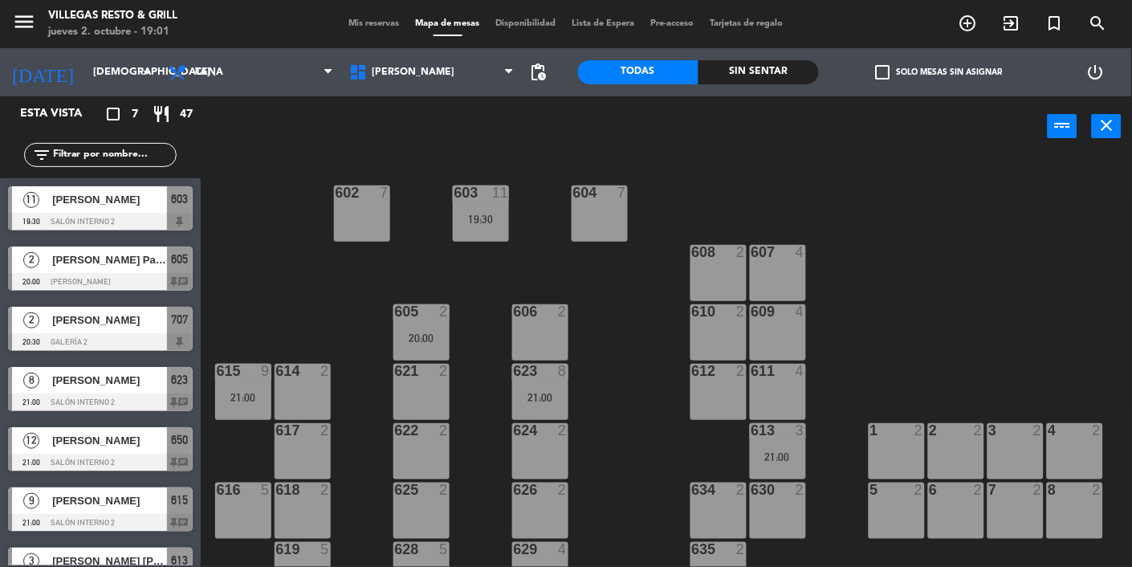
click at [480, 209] on div "603 11 19:30" at bounding box center [481, 213] width 56 height 56
click at [595, 223] on div "604 7" at bounding box center [600, 213] width 56 height 56
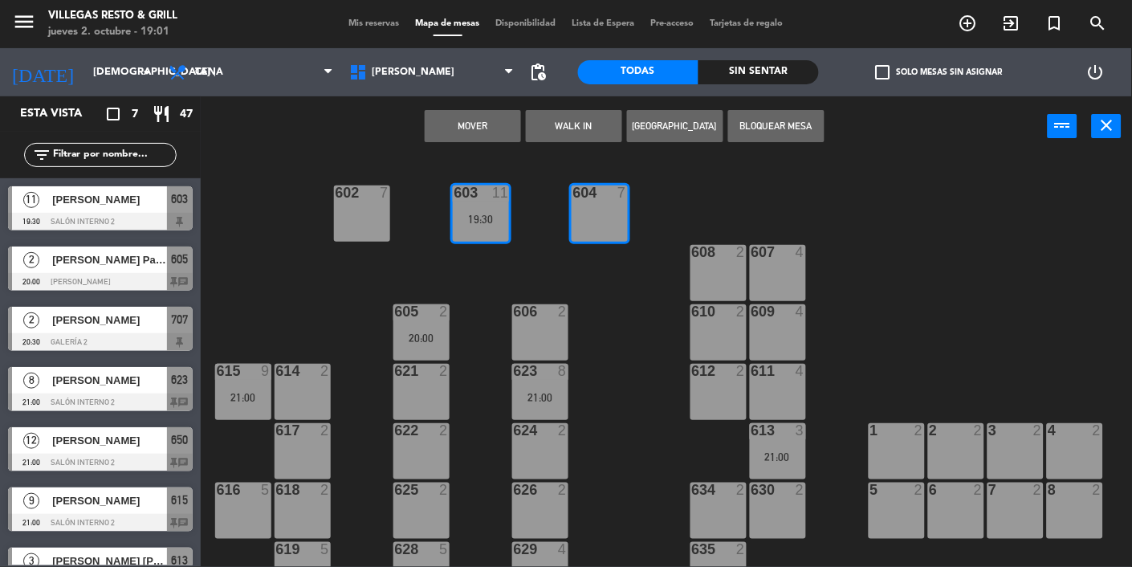
click at [486, 126] on button "Mover" at bounding box center [473, 126] width 96 height 32
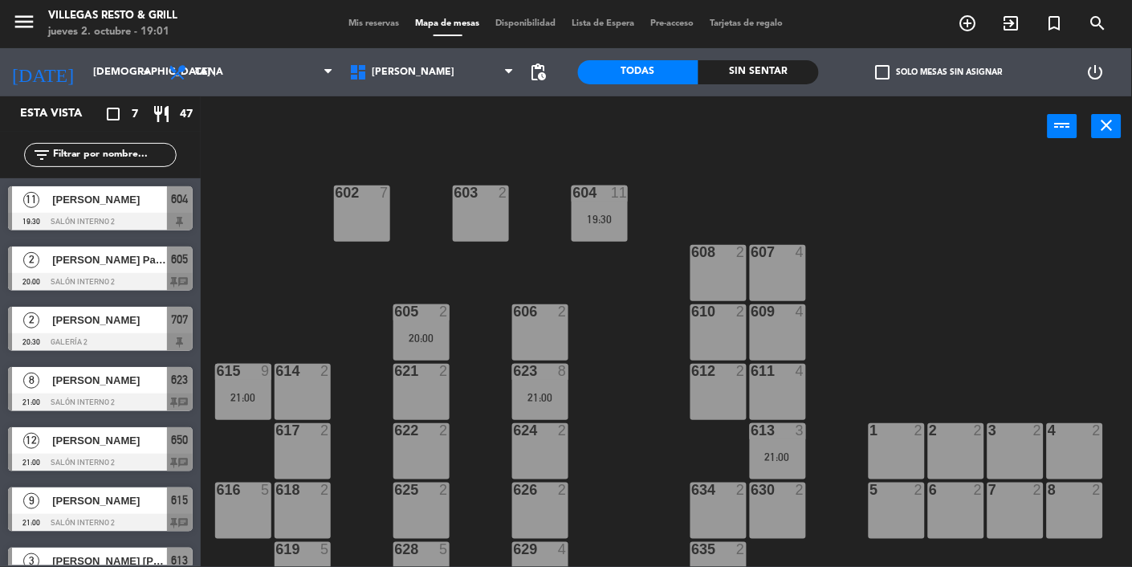
scroll to position [466, 0]
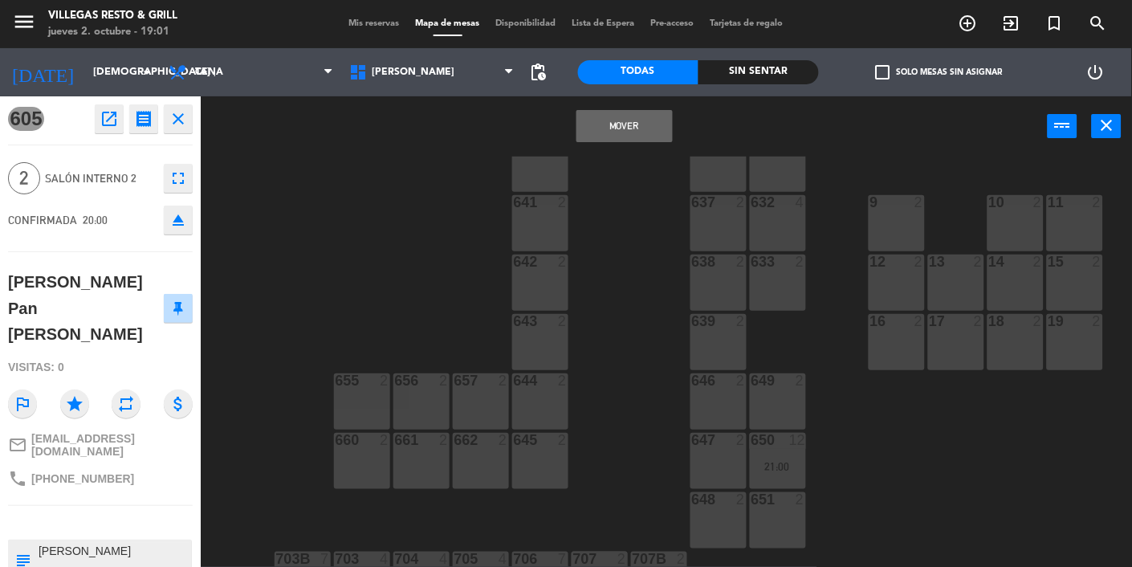
click at [626, 134] on button "Mover" at bounding box center [624, 126] width 96 height 32
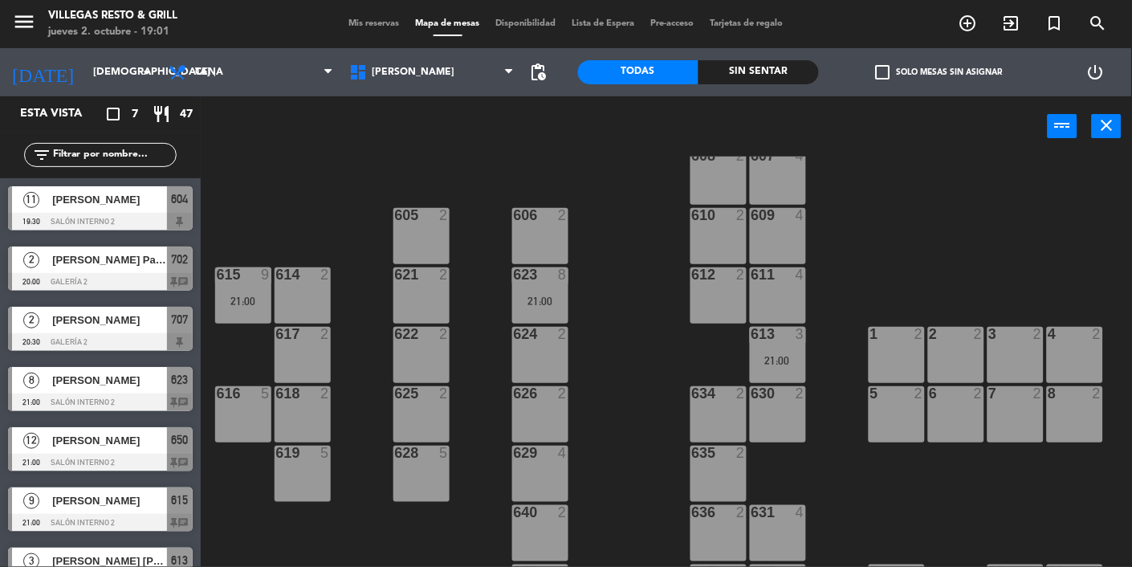
scroll to position [0, 0]
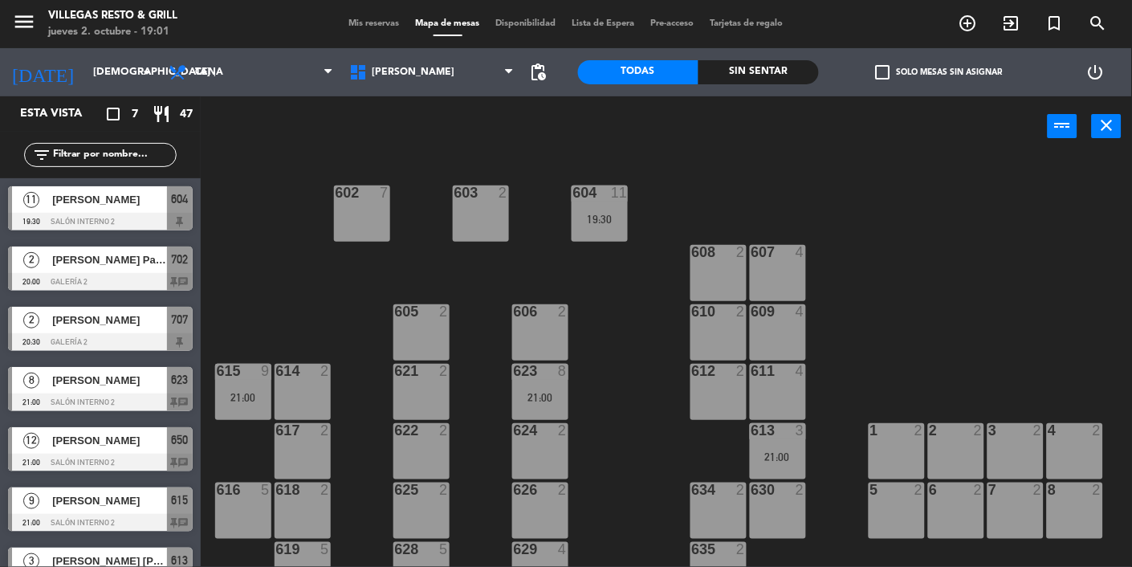
click at [146, 560] on span "[PERSON_NAME] [PERSON_NAME] MOLINAC" at bounding box center [109, 560] width 115 height 17
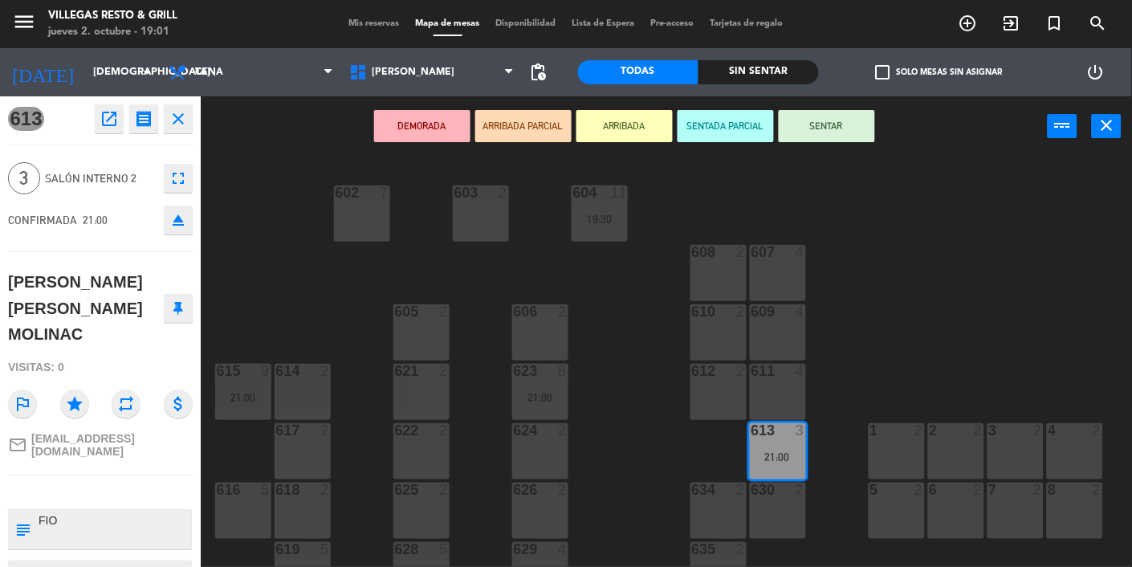
click at [632, 437] on div "602 7 603 2 604 11 19:30 608 2 607 4 605 2 606 2 610 2 609 4 621 2 623 8 21:00 …" at bounding box center [672, 412] width 920 height 510
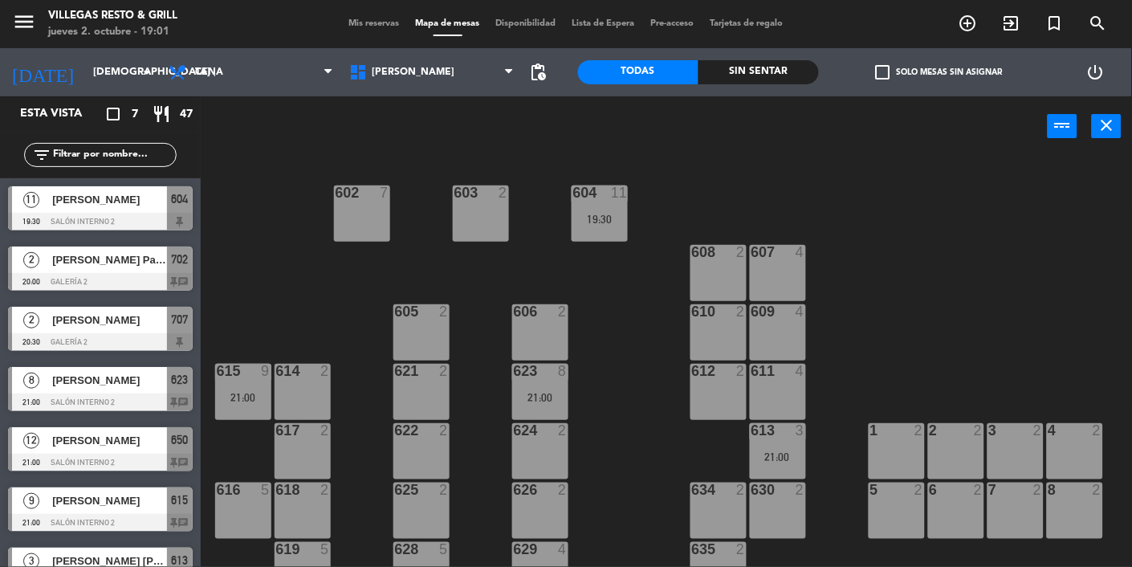
scroll to position [466, 0]
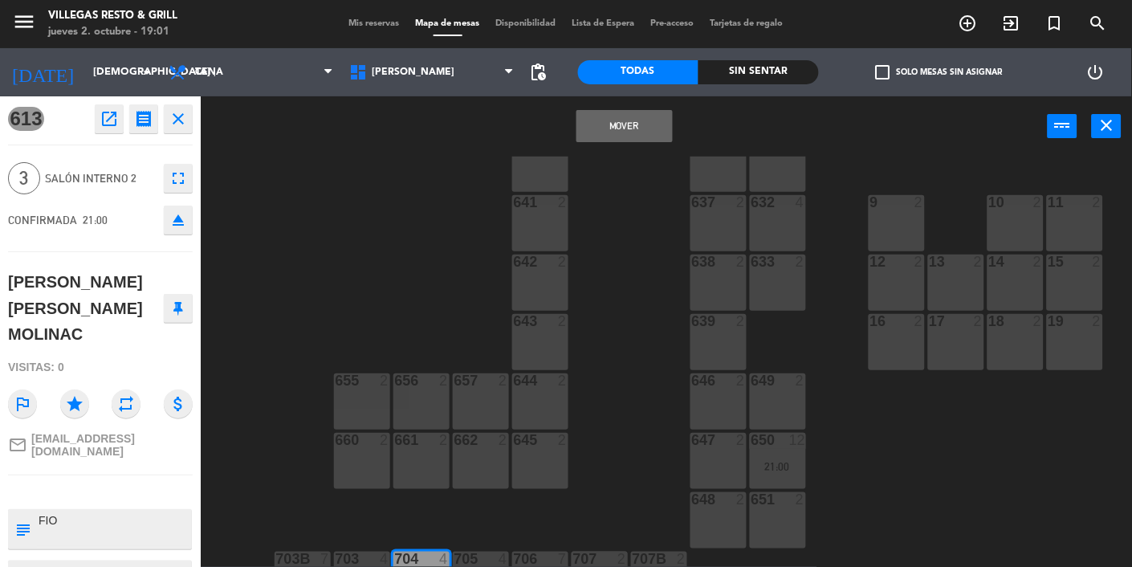
click at [603, 139] on button "Mover" at bounding box center [624, 126] width 96 height 32
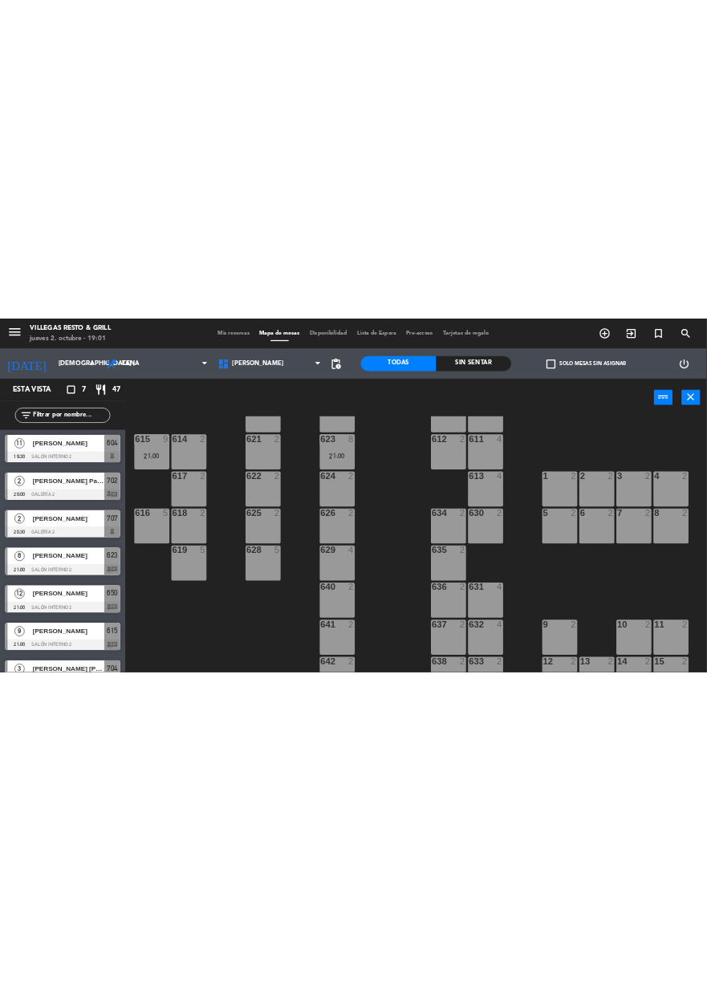
scroll to position [0, 0]
